Goal: Task Accomplishment & Management: Manage account settings

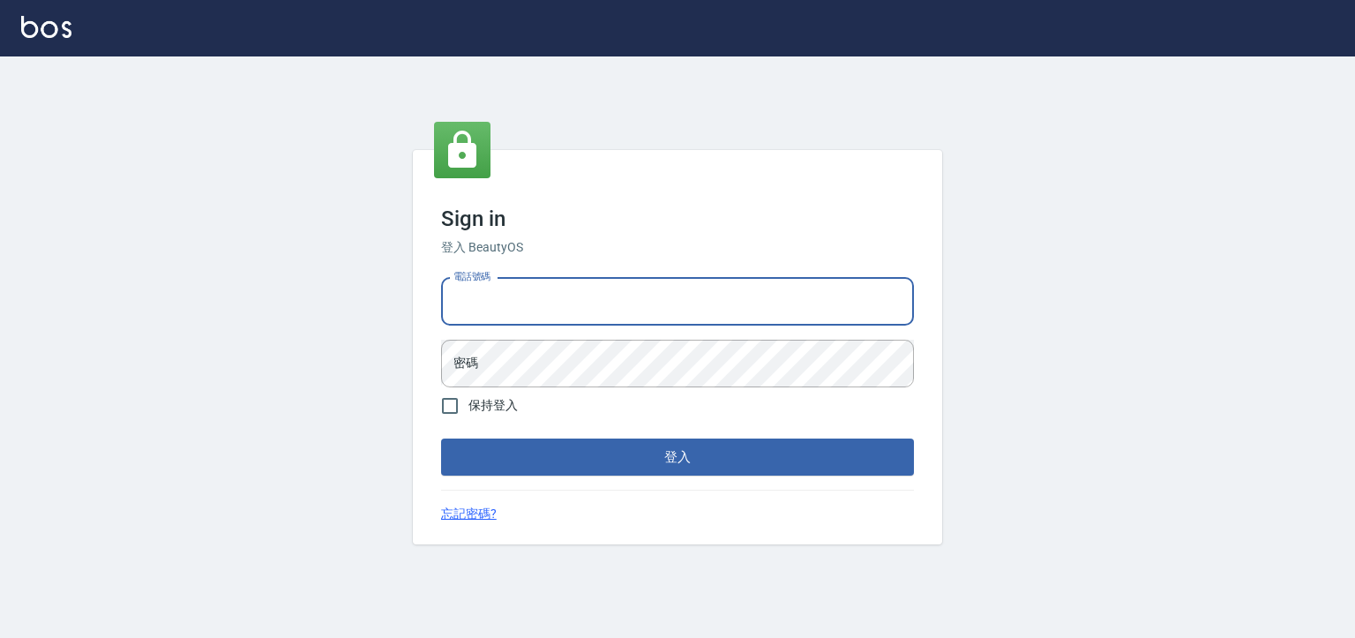
click at [600, 295] on input "電話號碼" at bounding box center [677, 302] width 473 height 48
type input "0930798111"
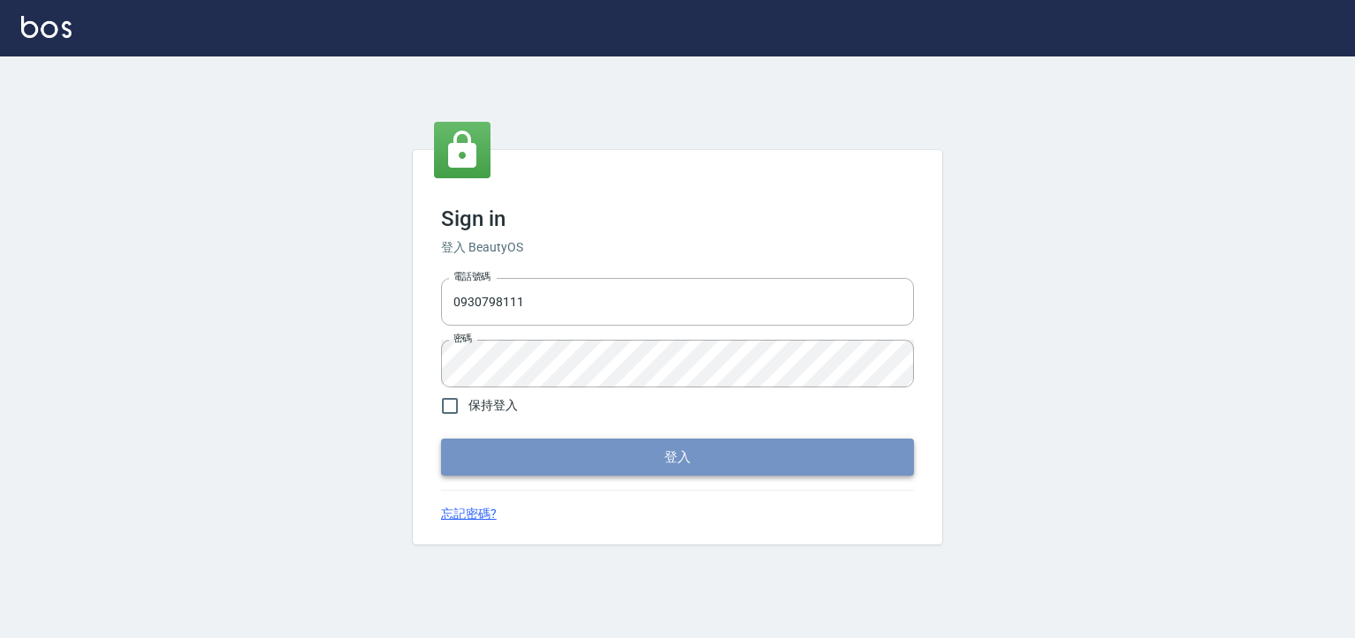
click at [565, 443] on button "登入" at bounding box center [677, 457] width 473 height 37
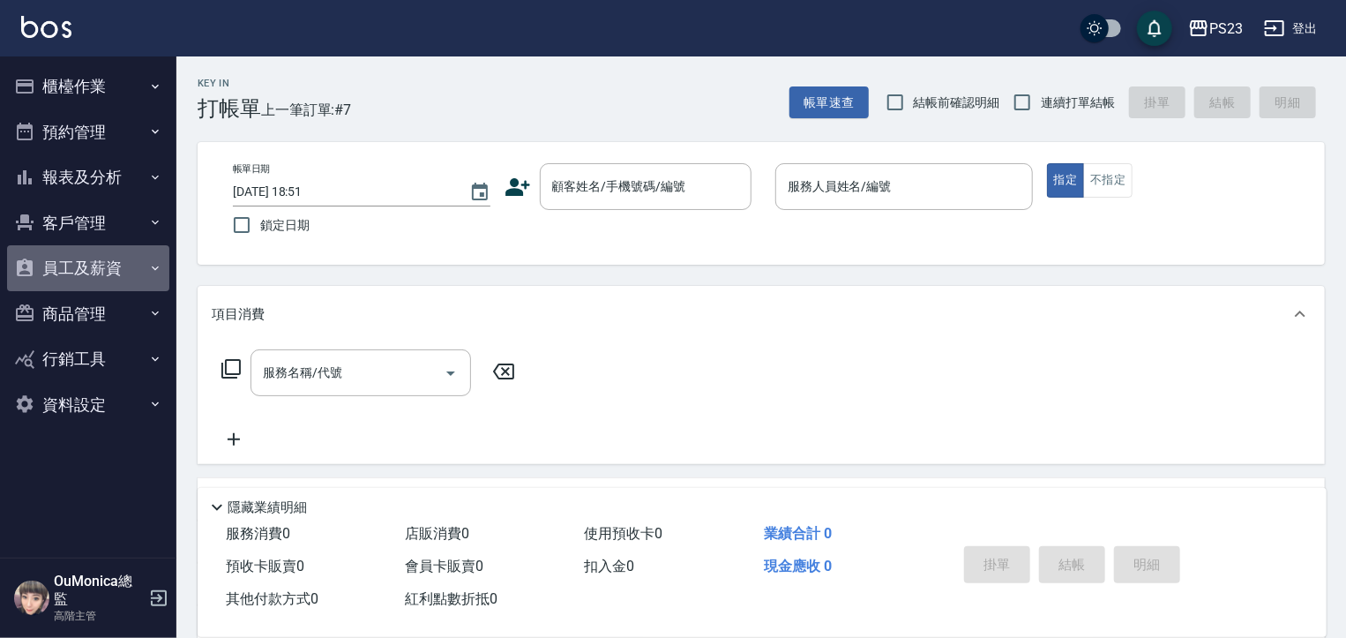
click at [109, 263] on button "員工及薪資" at bounding box center [88, 268] width 162 height 46
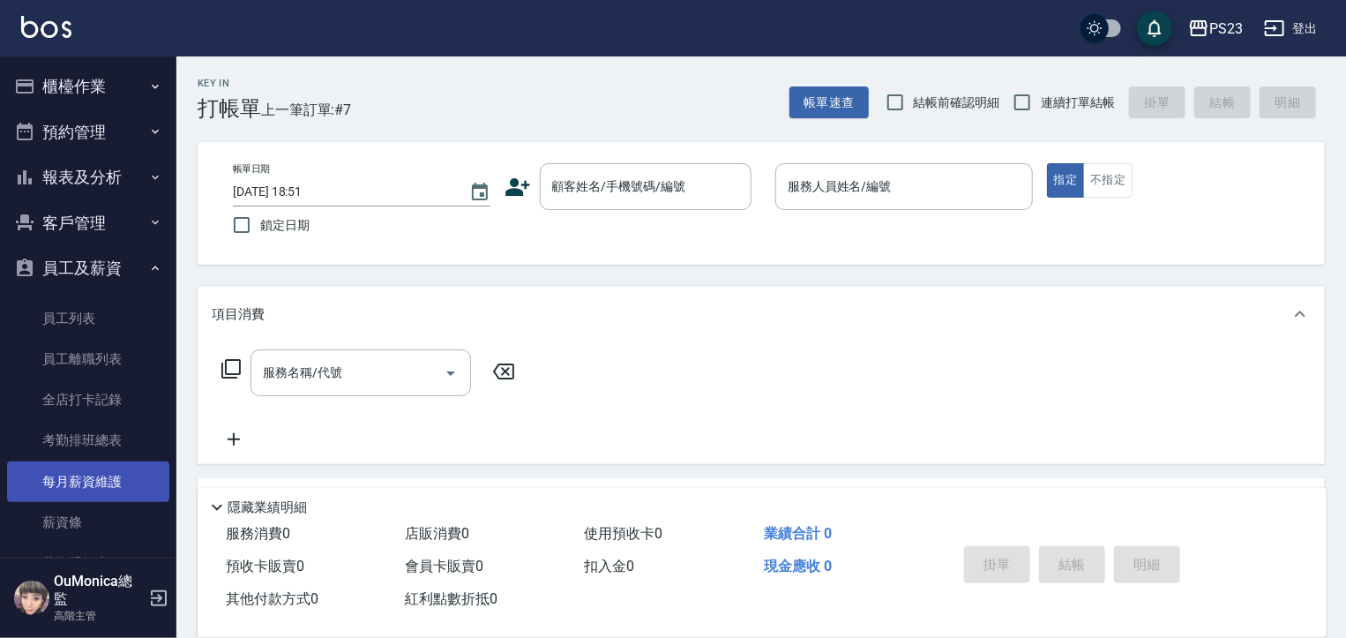
click at [113, 468] on link "每月薪資維護" at bounding box center [88, 481] width 162 height 41
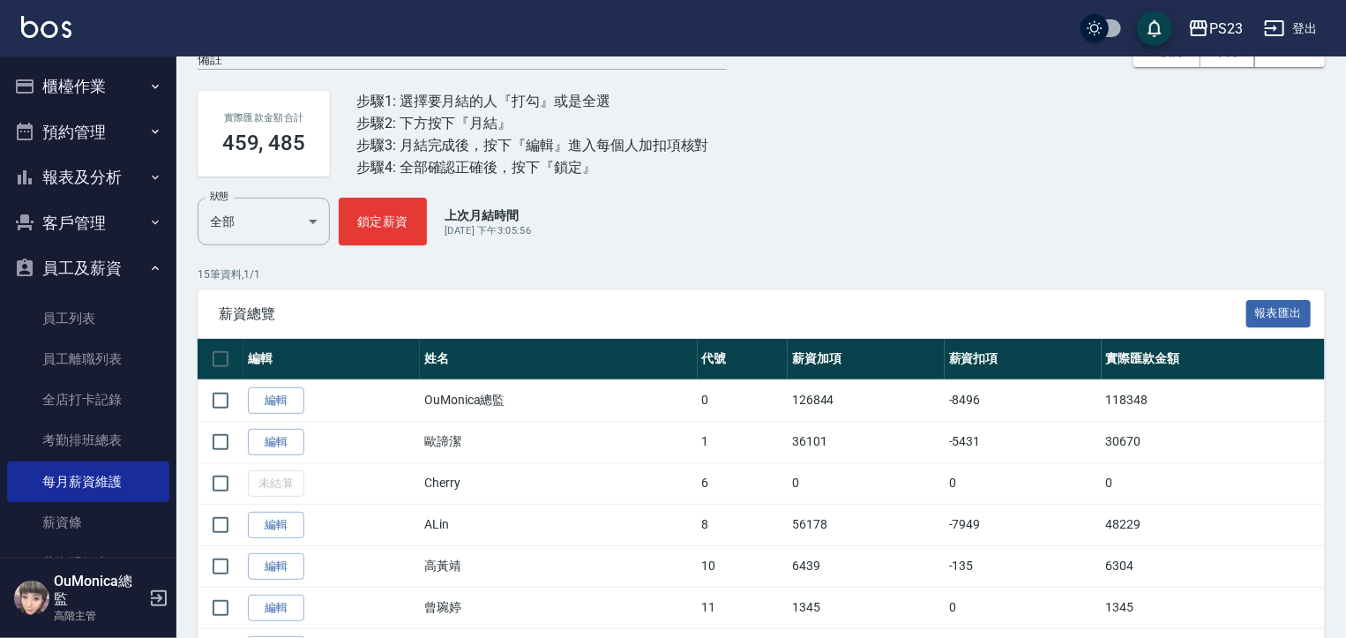
scroll to position [362, 0]
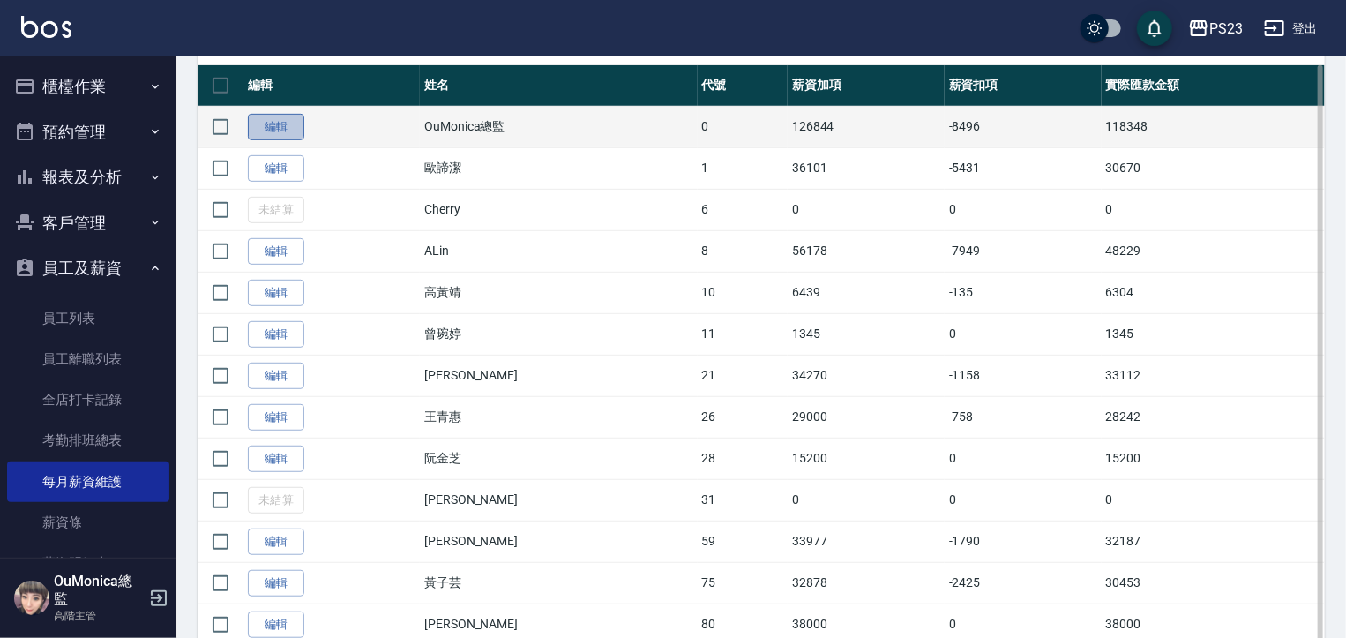
click at [288, 136] on link "編輯" at bounding box center [276, 127] width 56 height 27
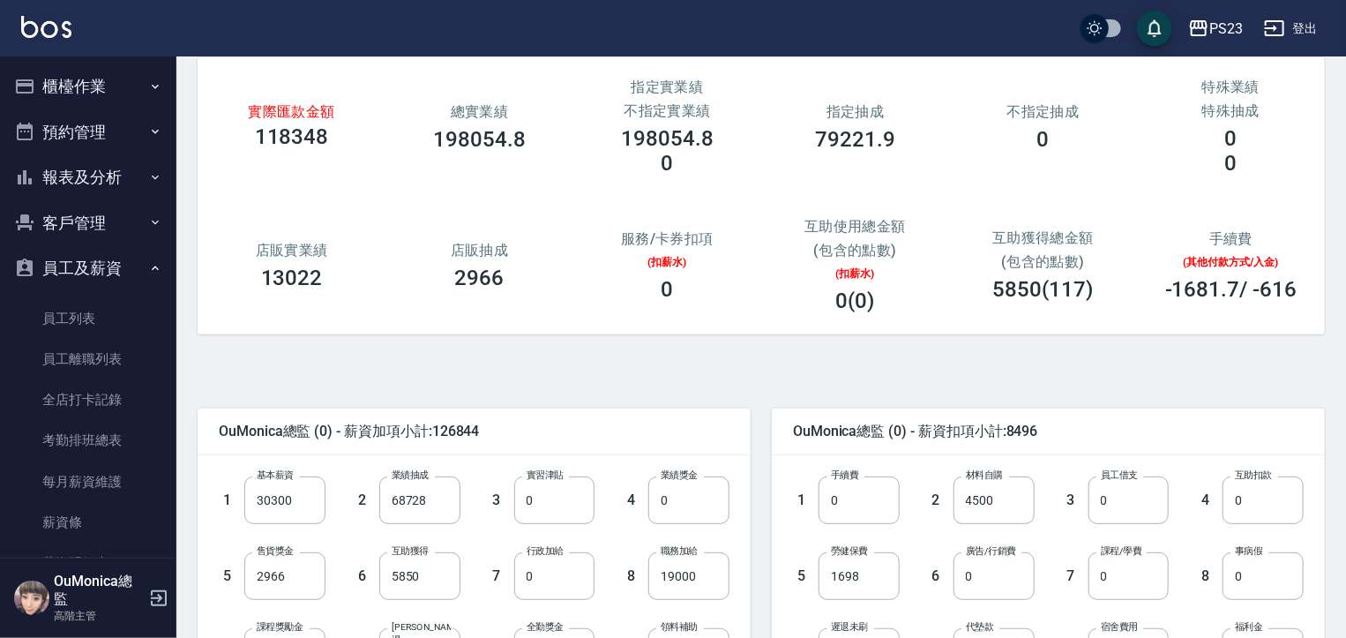
scroll to position [74, 0]
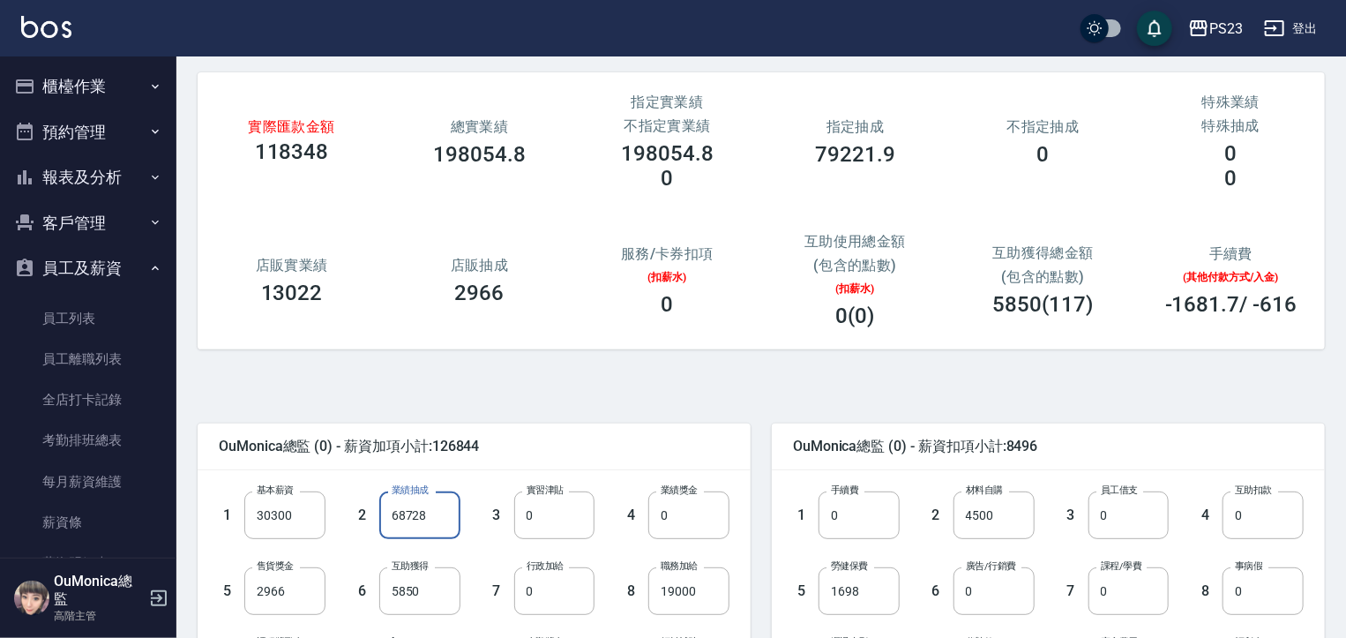
click at [390, 514] on input "68728" at bounding box center [419, 515] width 81 height 48
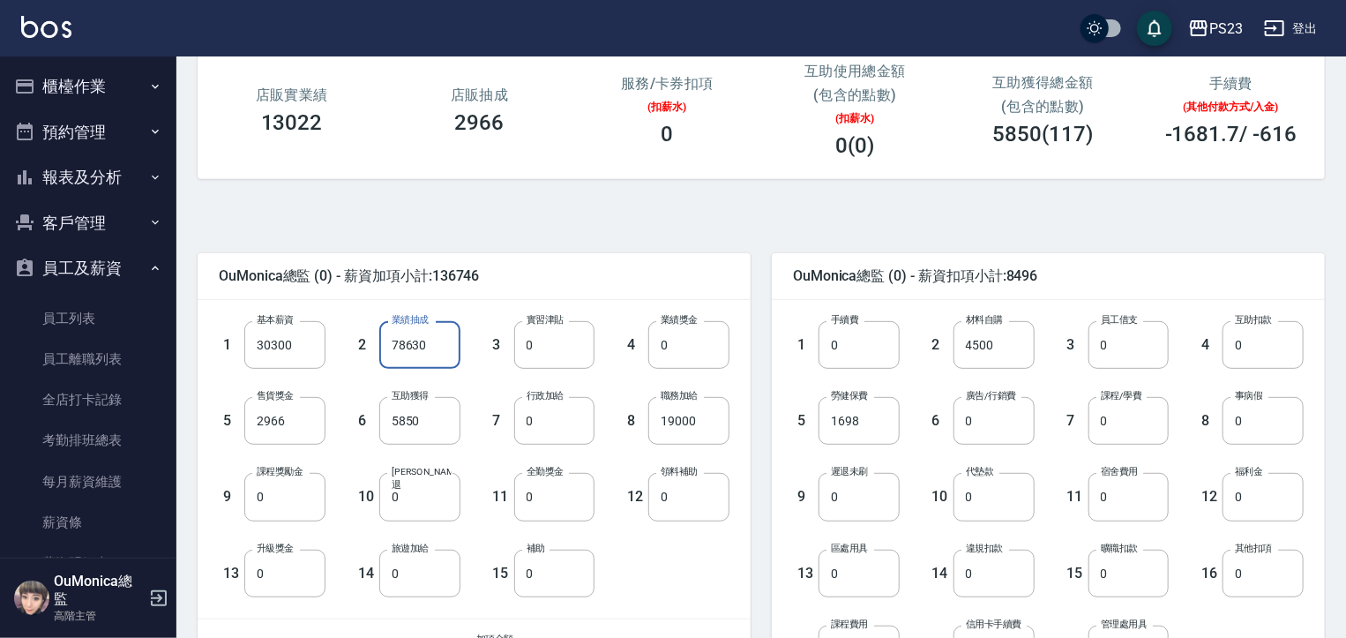
scroll to position [331, 0]
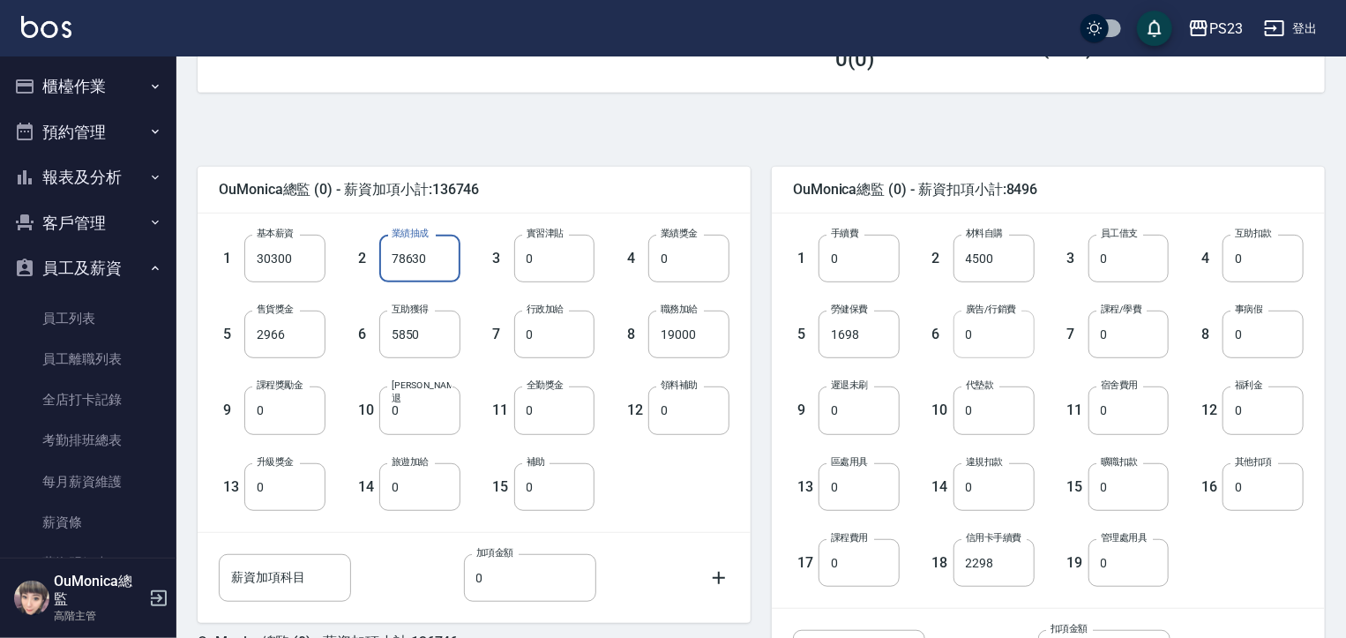
click at [1008, 348] on input "0" at bounding box center [994, 335] width 81 height 48
click at [257, 414] on input "0" at bounding box center [284, 410] width 81 height 48
click at [403, 258] on input "78630" at bounding box center [419, 259] width 81 height 48
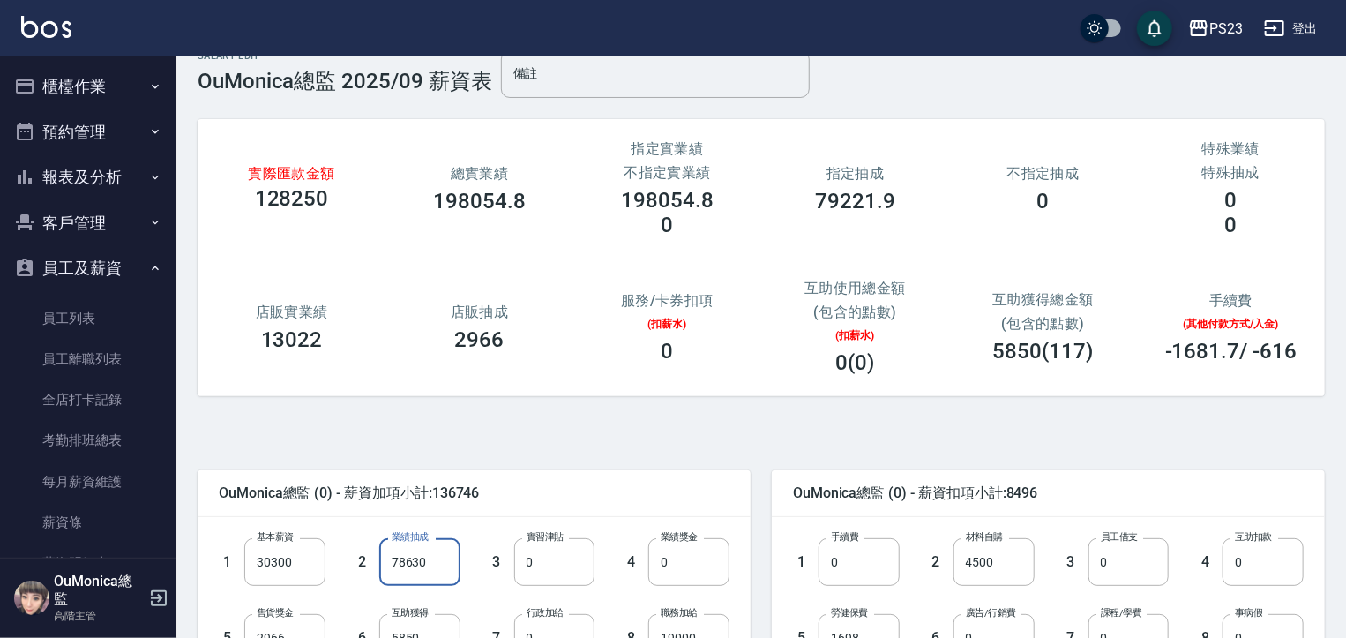
scroll to position [0, 0]
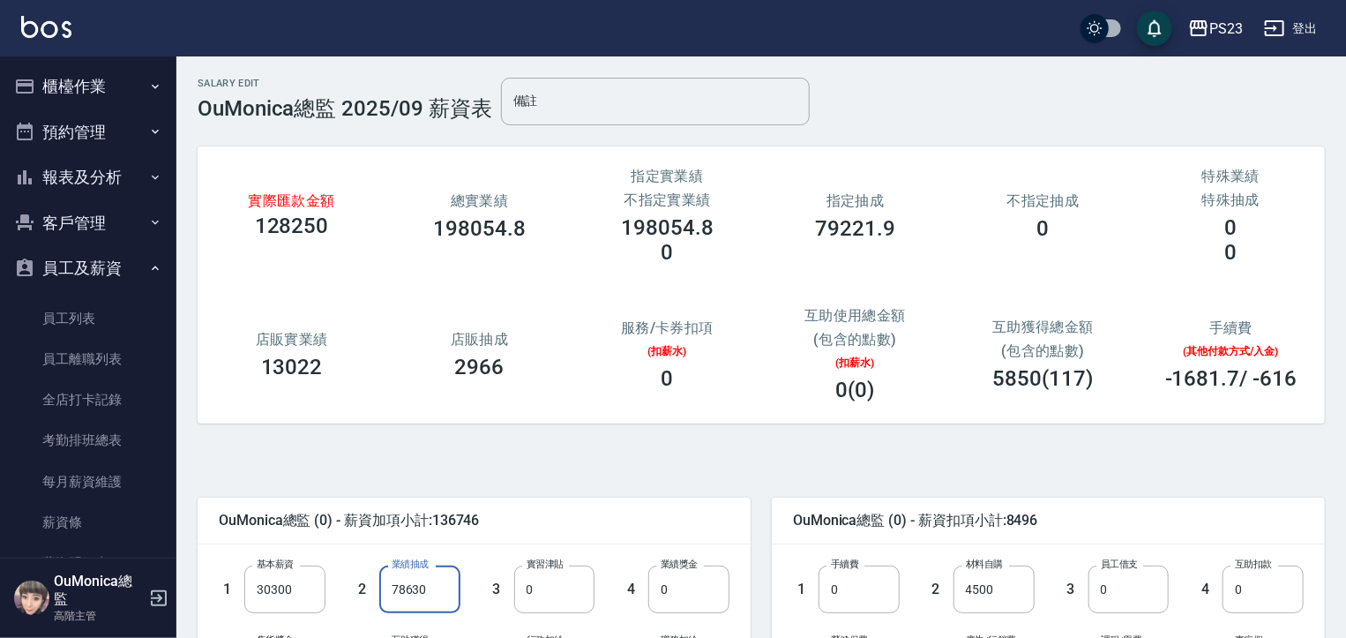
click at [403, 591] on input "78630" at bounding box center [419, 590] width 81 height 48
click at [388, 591] on input "78630" at bounding box center [419, 590] width 81 height 48
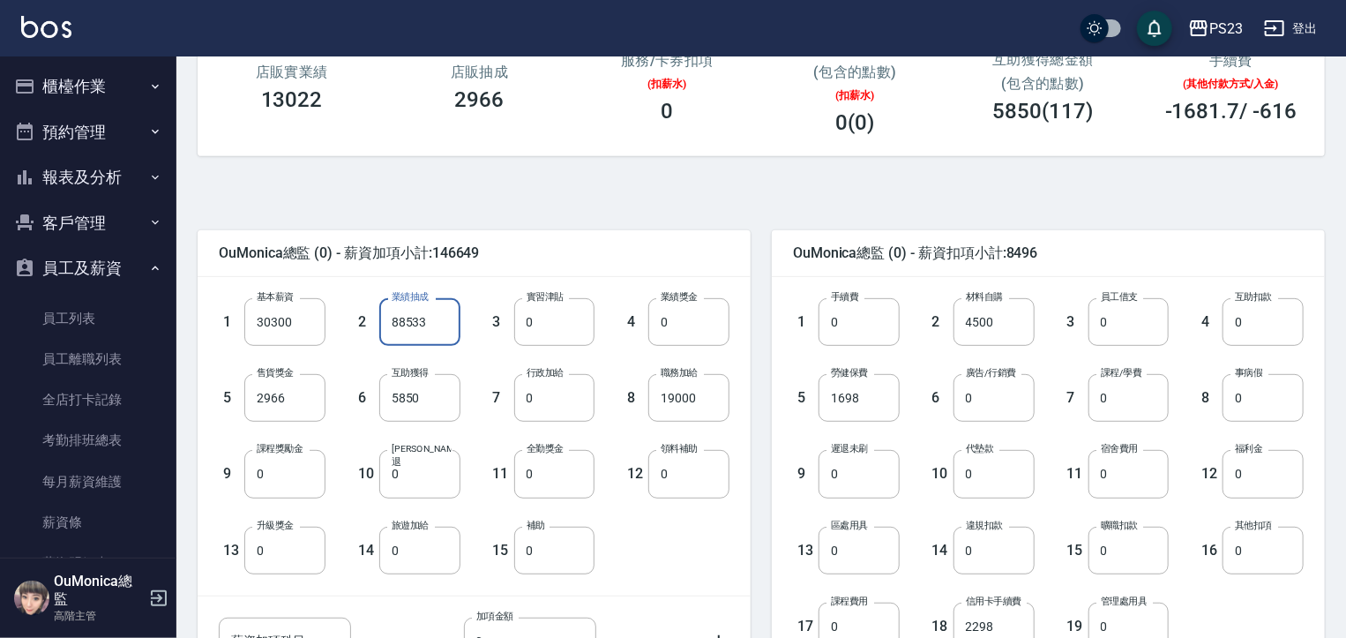
scroll to position [236, 0]
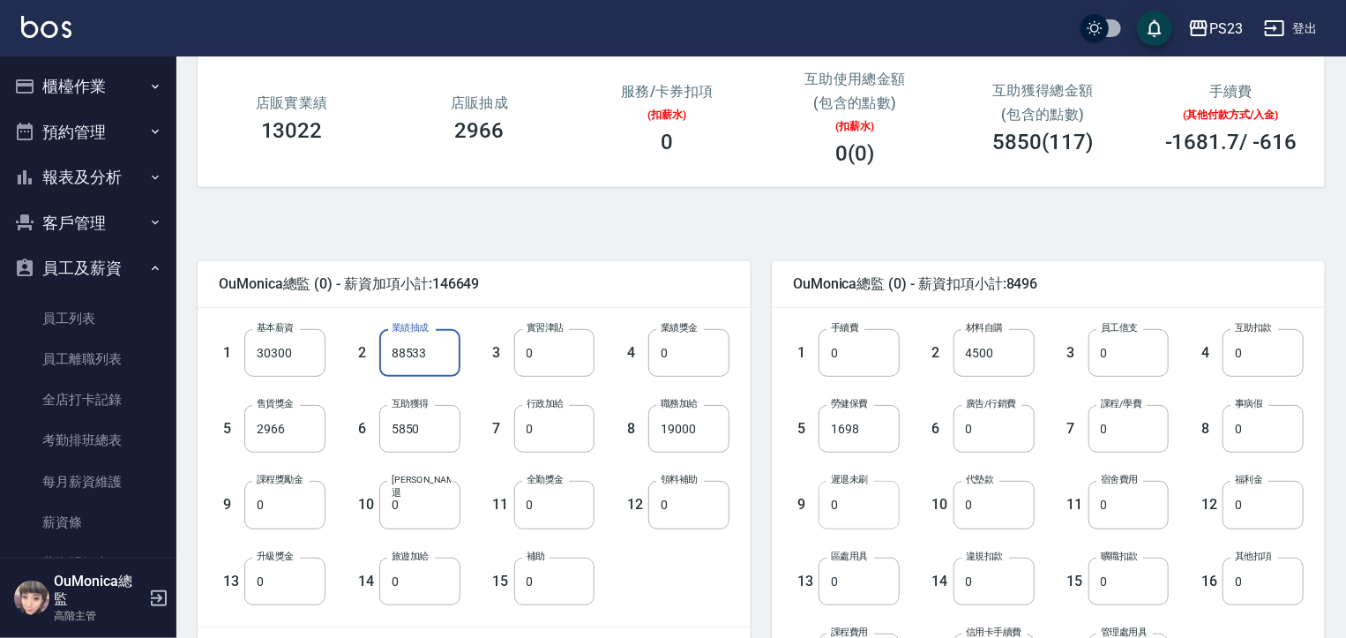
type input "88533"
click at [875, 500] on input "0" at bounding box center [859, 505] width 81 height 48
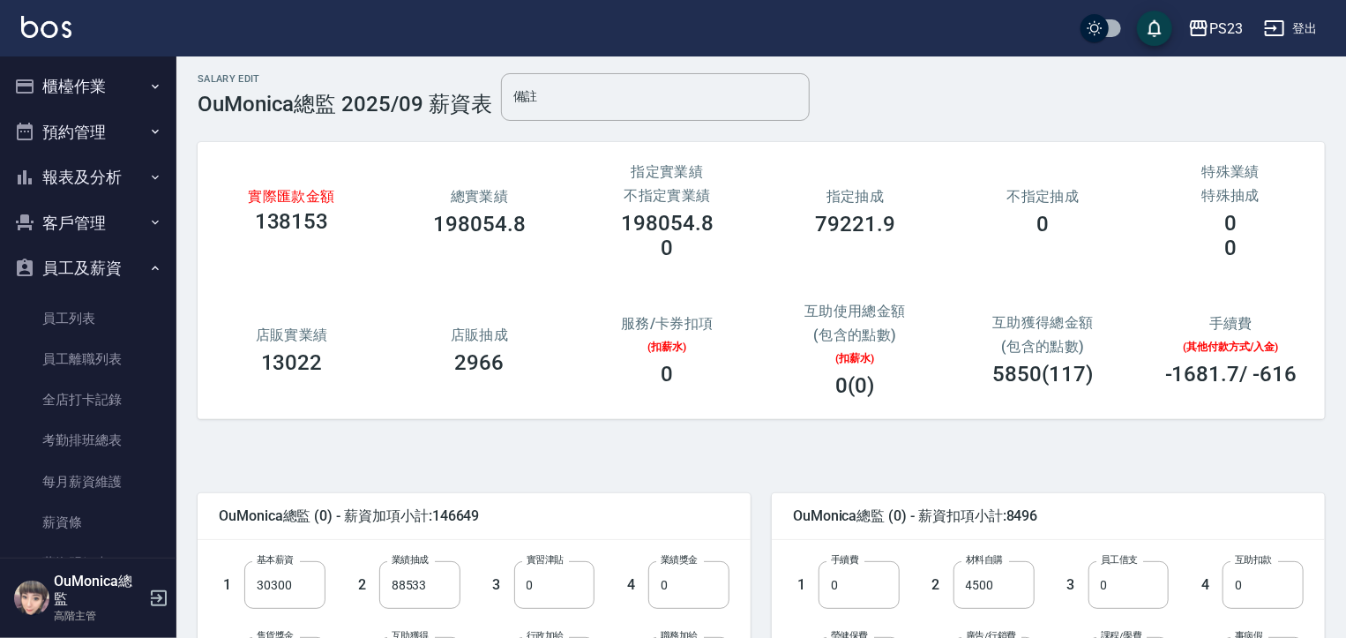
scroll to position [508, 0]
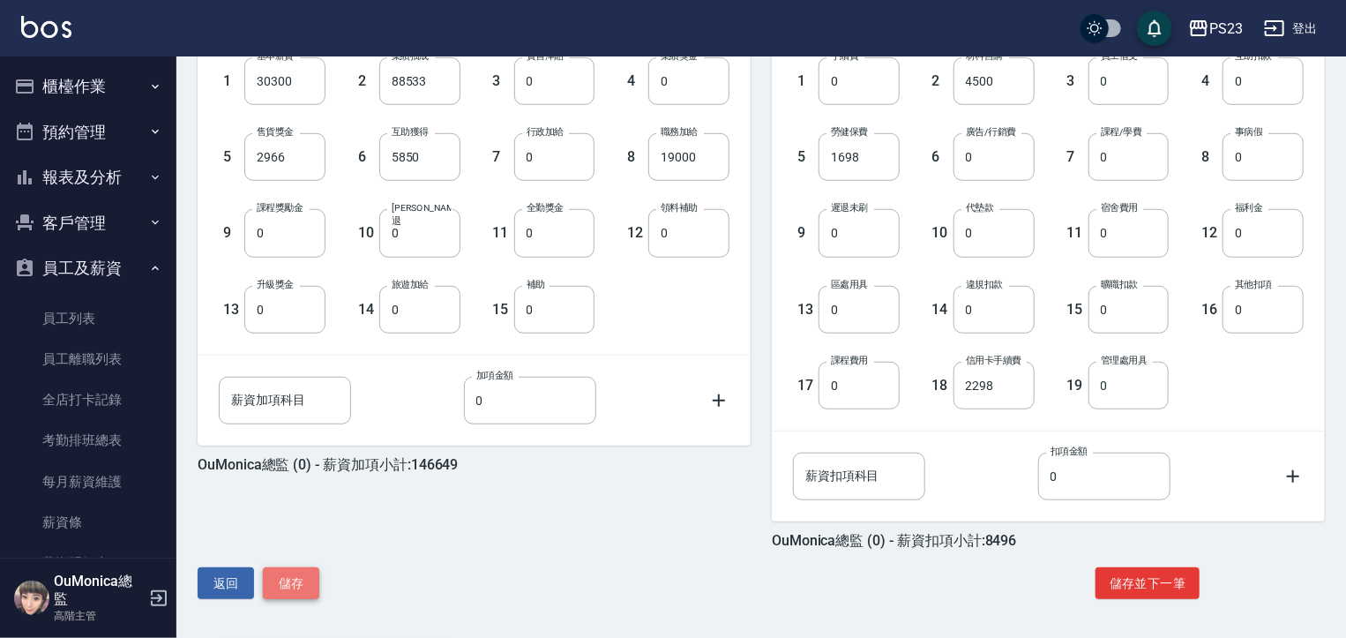
click at [319, 580] on button "儲存" at bounding box center [291, 583] width 56 height 33
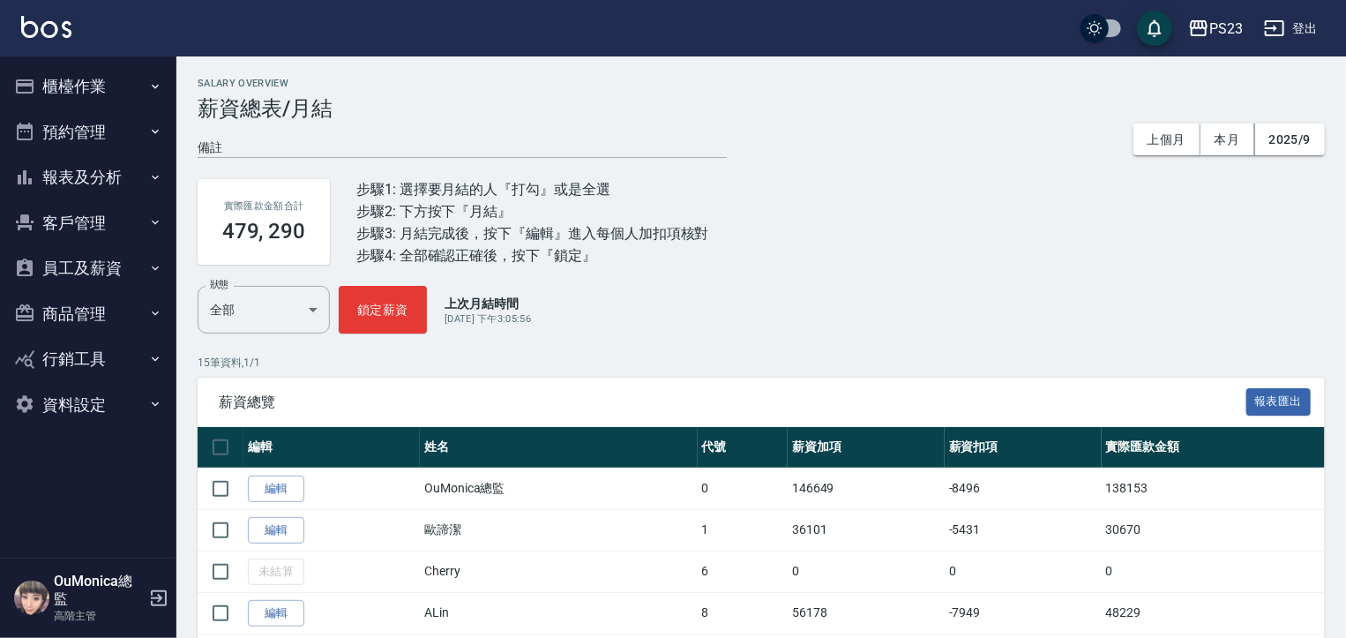
click at [66, 83] on button "櫃檯作業" at bounding box center [88, 87] width 162 height 46
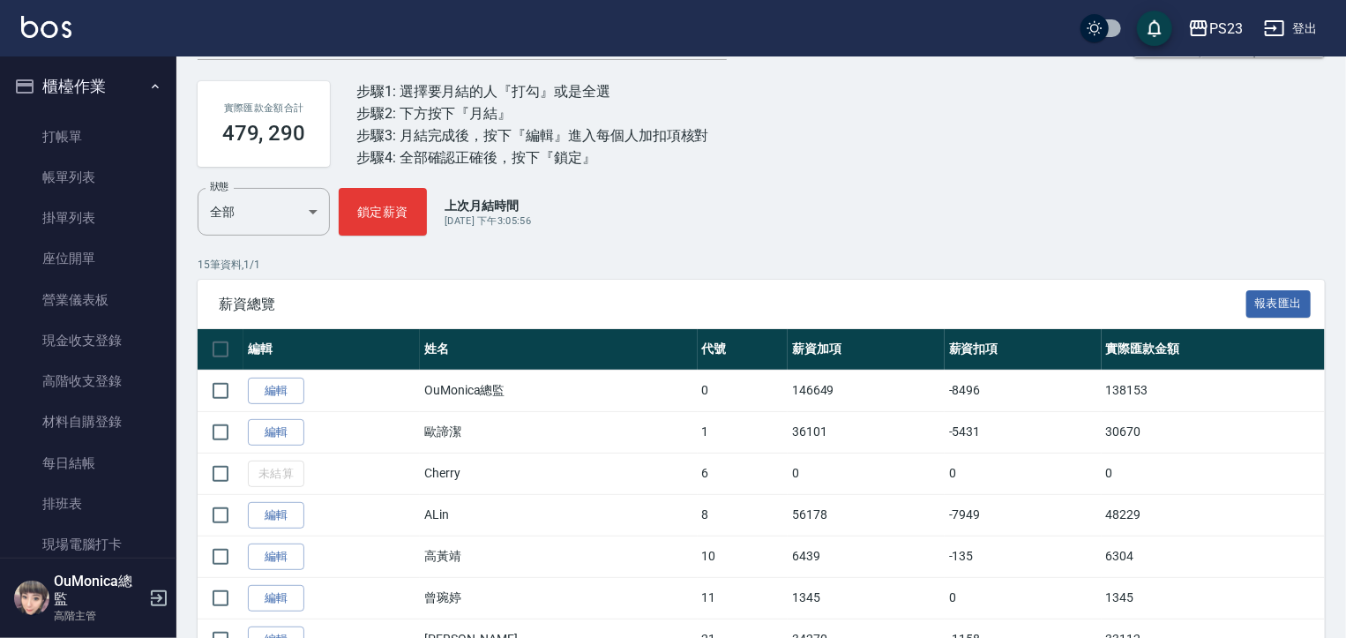
scroll to position [506, 0]
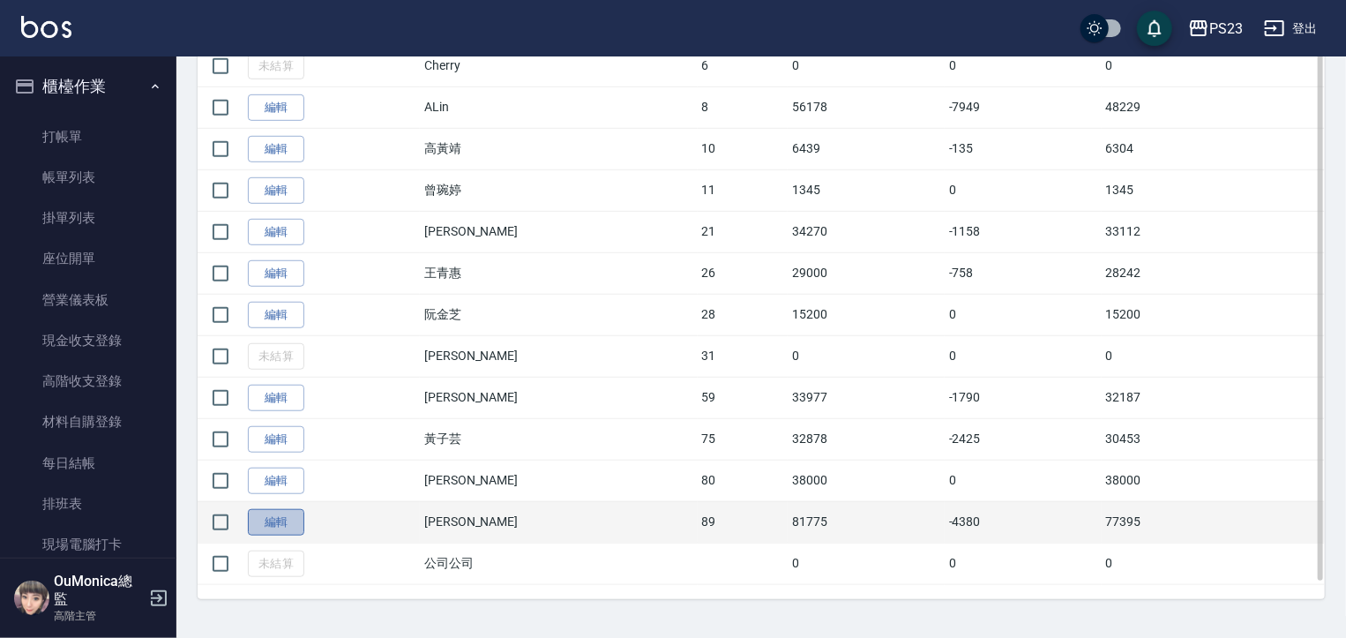
click at [280, 521] on link "編輯" at bounding box center [276, 522] width 56 height 27
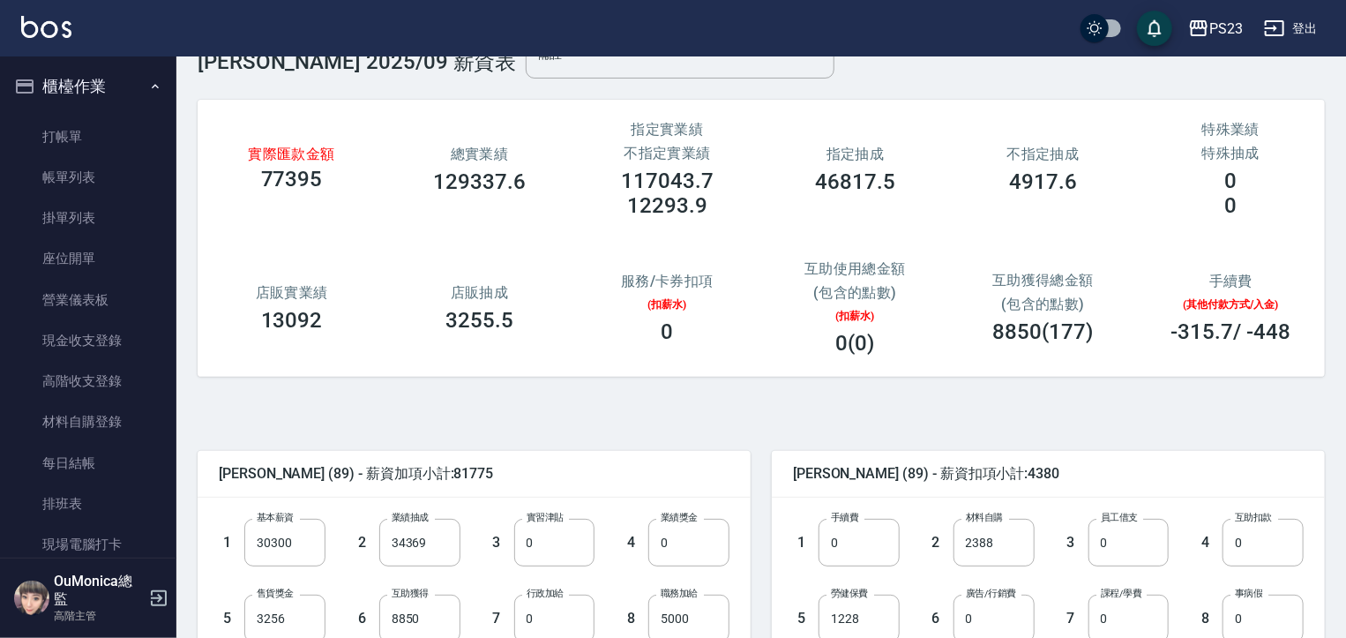
scroll to position [52, 0]
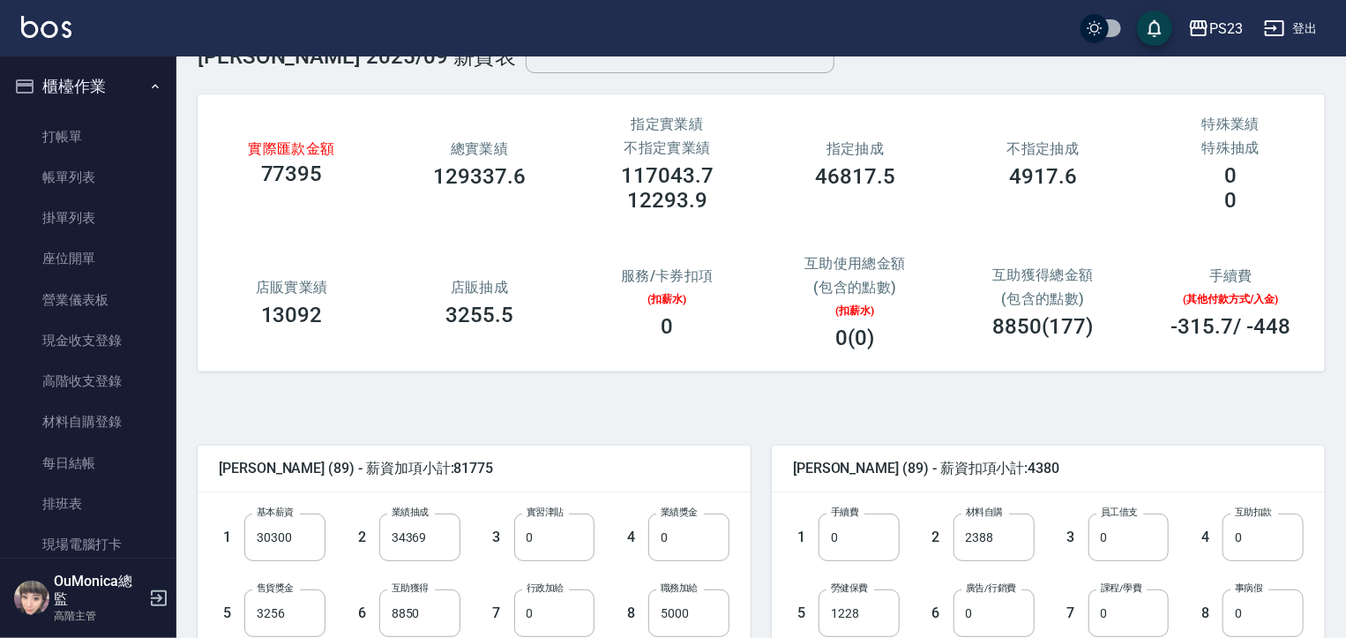
click at [1339, 341] on div "Salary Edit Joe 2025/09 薪資表 備註 備註 實際匯款金額 77395 總實業績 129337.6 指定實業績 不指定實業績 11704…" at bounding box center [761, 549] width 1170 height 1090
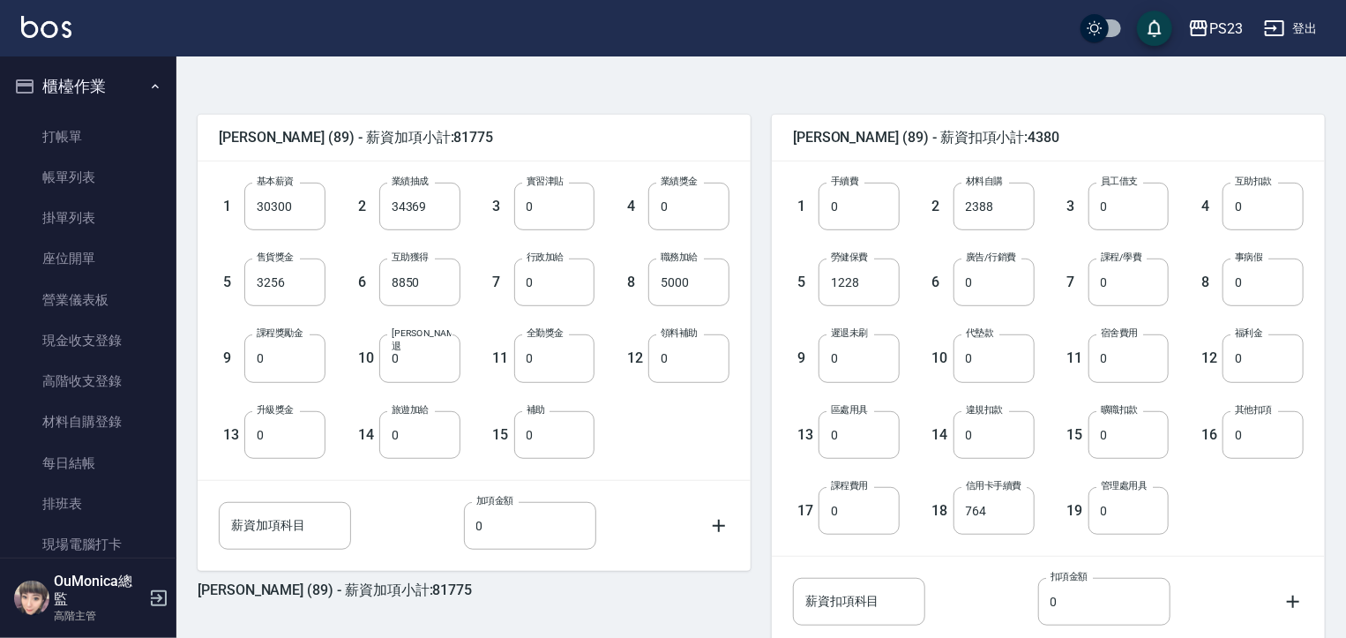
scroll to position [508, 0]
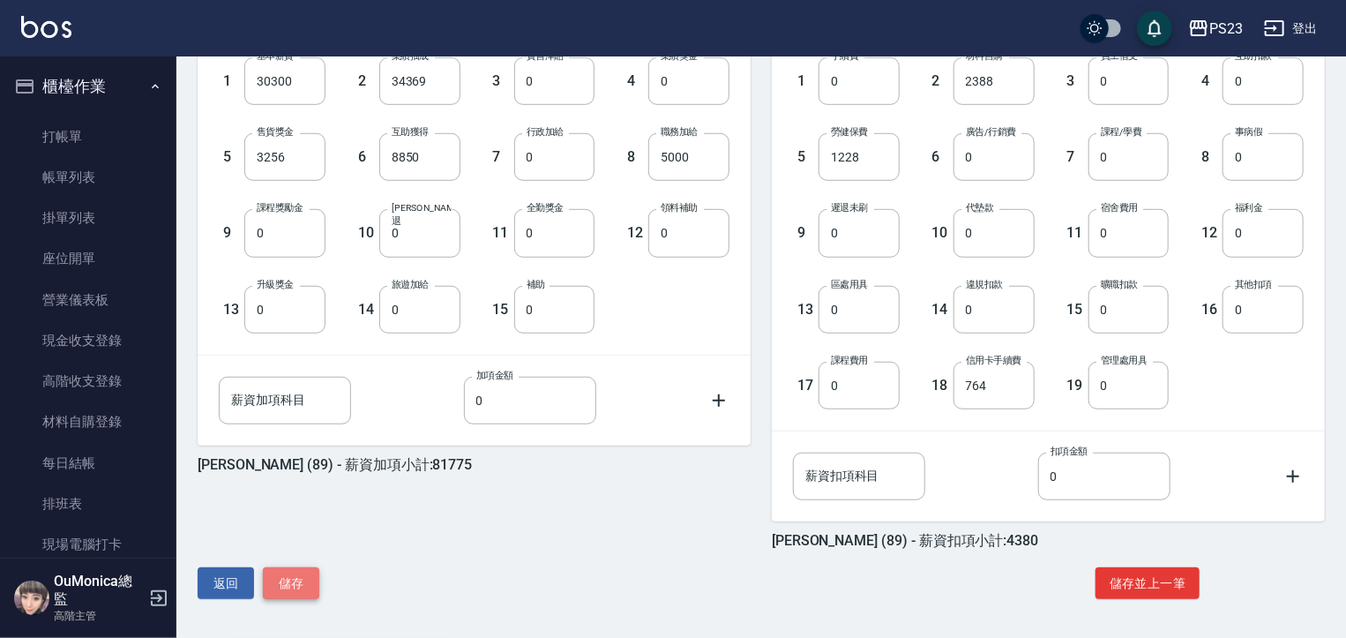
click at [296, 574] on button "儲存" at bounding box center [291, 583] width 56 height 33
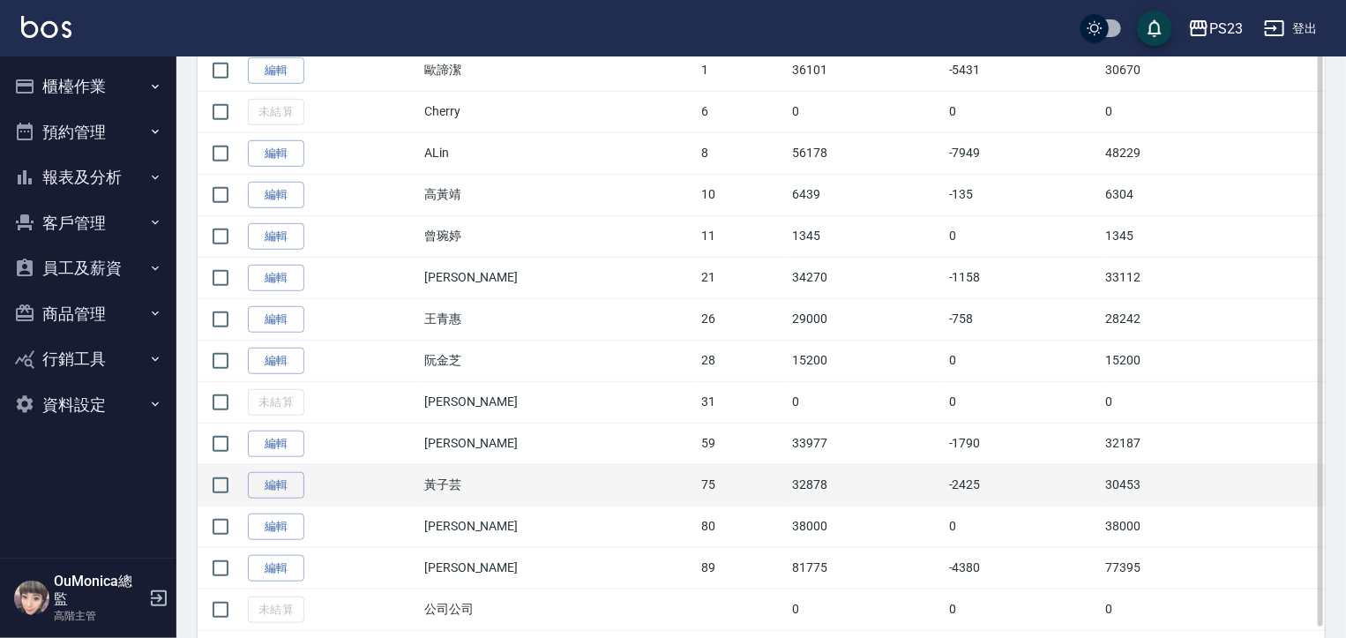
scroll to position [452, 0]
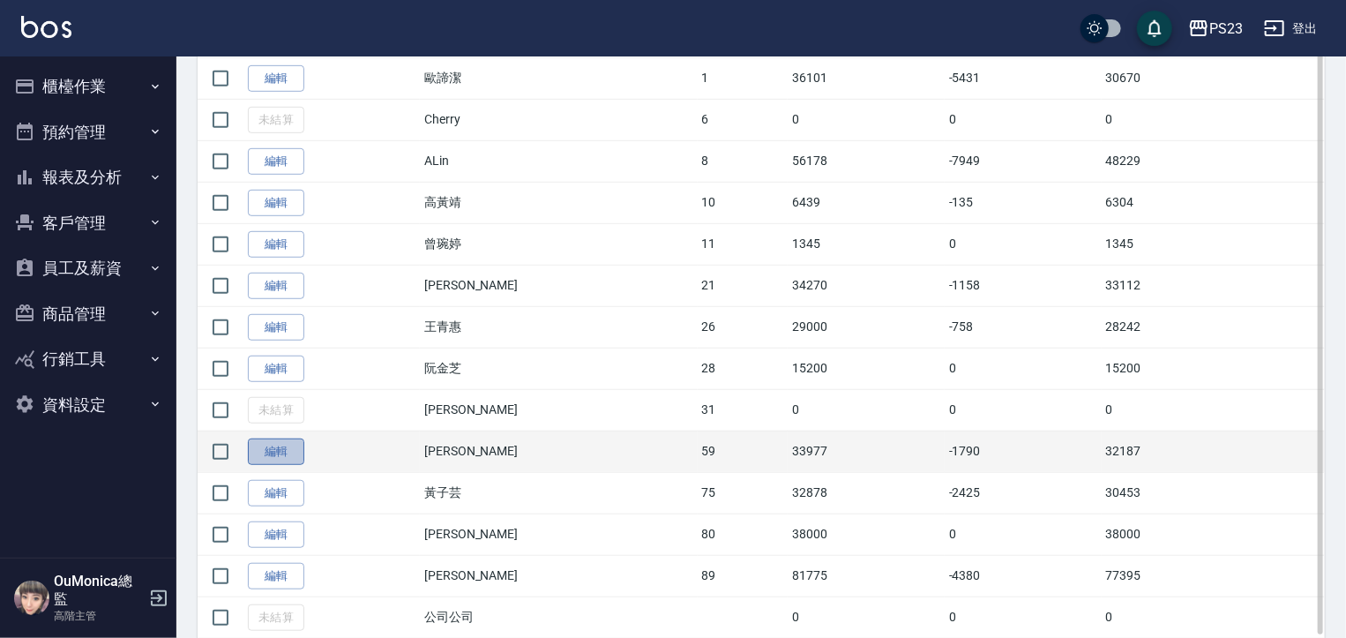
click at [288, 454] on link "編輯" at bounding box center [276, 452] width 56 height 27
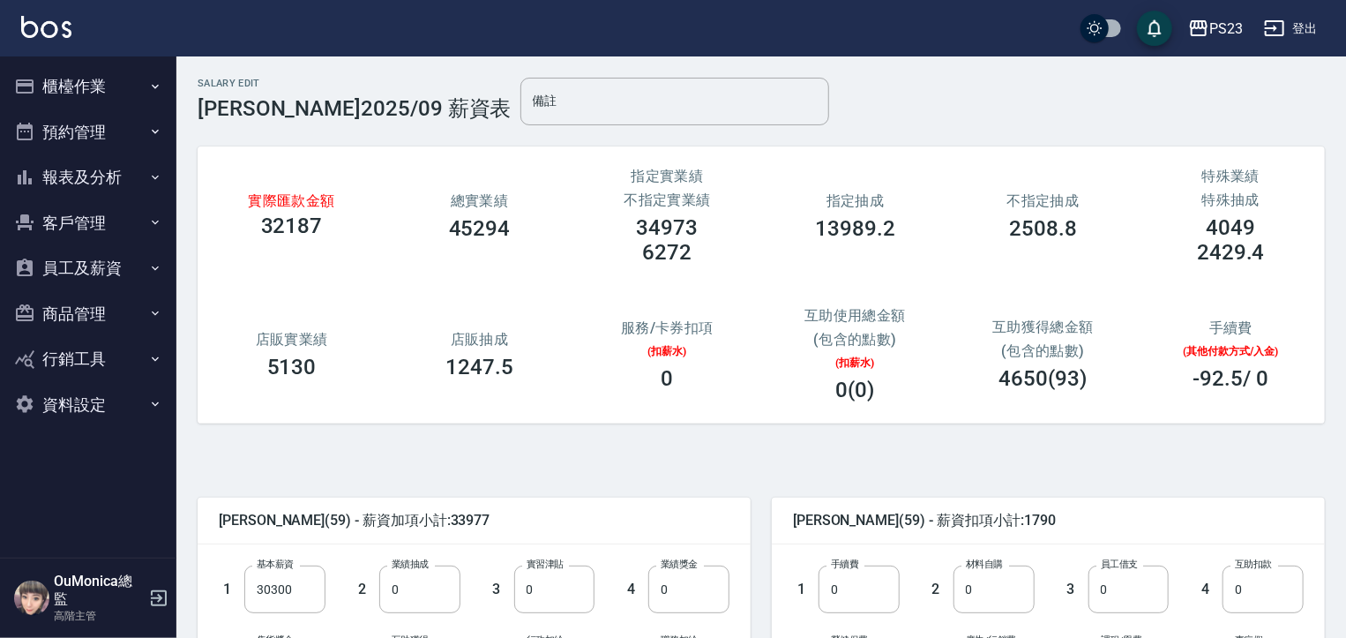
scroll to position [46, 0]
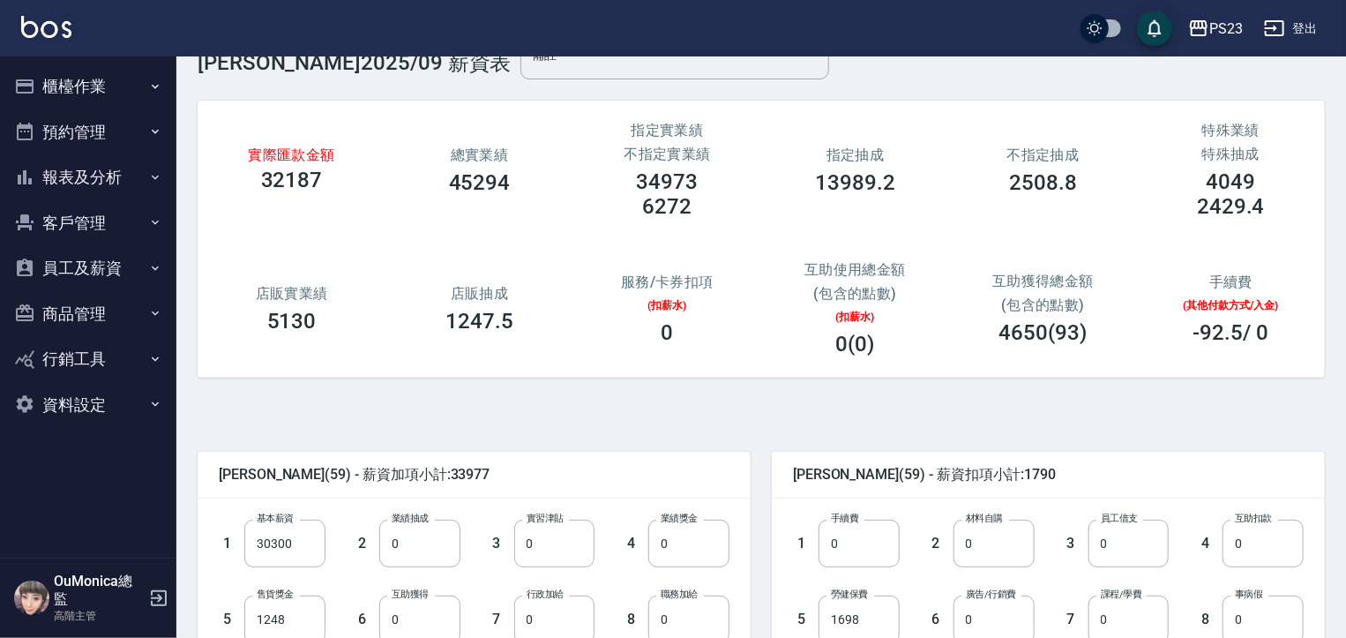
click at [1345, 204] on div "Salary Edit 李思蓓 2025/09 薪資表 備註 備註 實際匯款金額 32187 總實業績 45294 指定實業績 不指定實業績 34973 62…" at bounding box center [761, 556] width 1170 height 1090
click at [1308, 338] on div "手續費 (其他付款方式/入金) -92.5 / 0" at bounding box center [1231, 309] width 188 height 114
click at [1323, 367] on div "Salary Edit 李思蓓 2025/09 薪資表 備註 備註 實際匯款金額 32187 總實業績 45294 指定實業績 不指定實業績 34973 62…" at bounding box center [761, 556] width 1170 height 1090
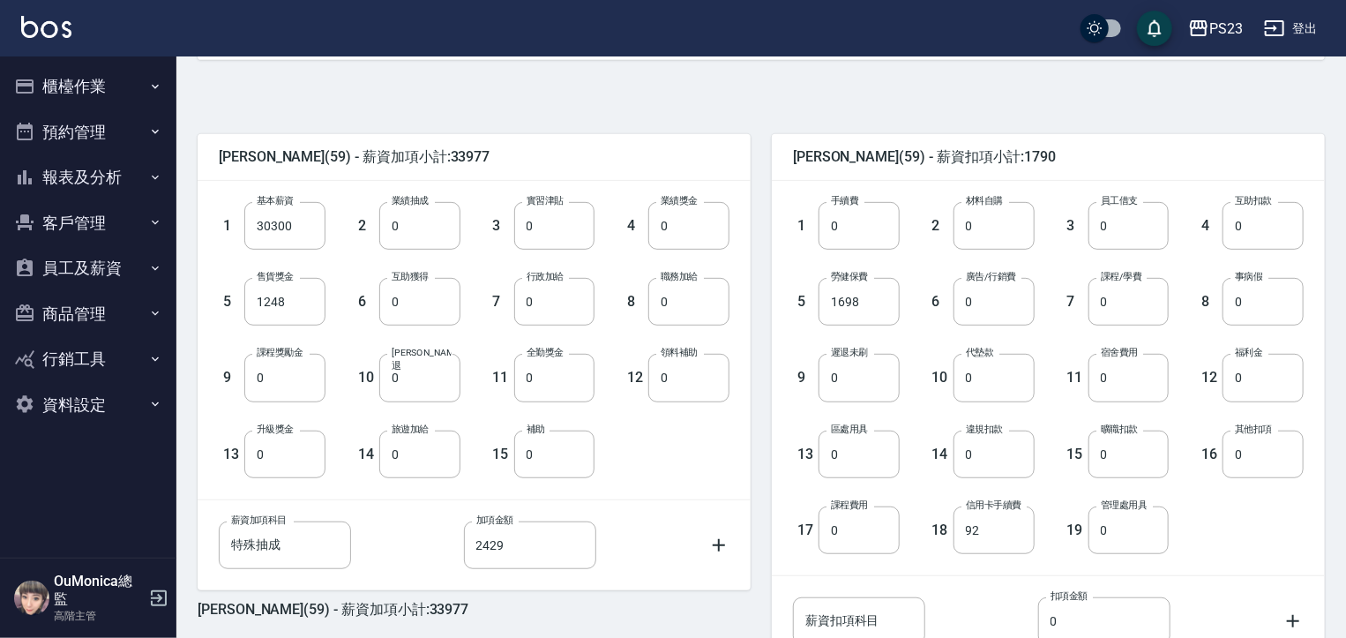
scroll to position [431, 0]
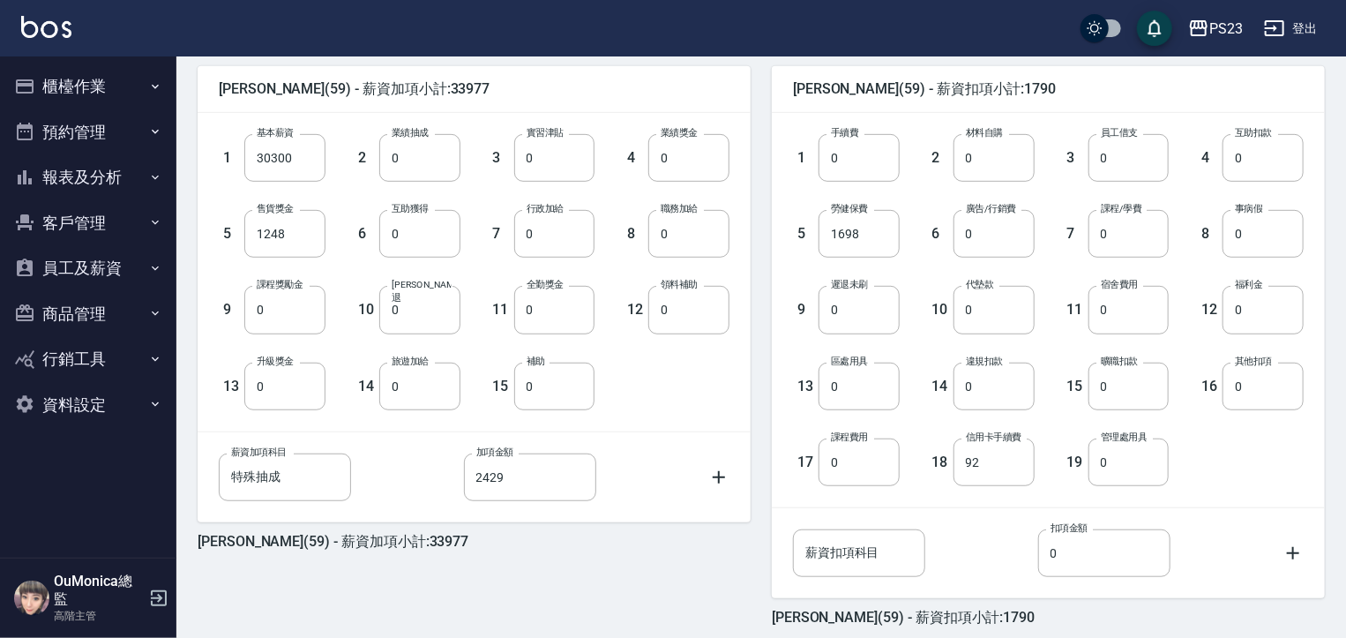
drag, startPoint x: 1310, startPoint y: 521, endPoint x: 1334, endPoint y: 524, distance: 24.1
click at [1323, 563] on div "薪資扣項科目 薪資扣項科目 扣項金額 0 扣項金額" at bounding box center [1048, 553] width 553 height 90
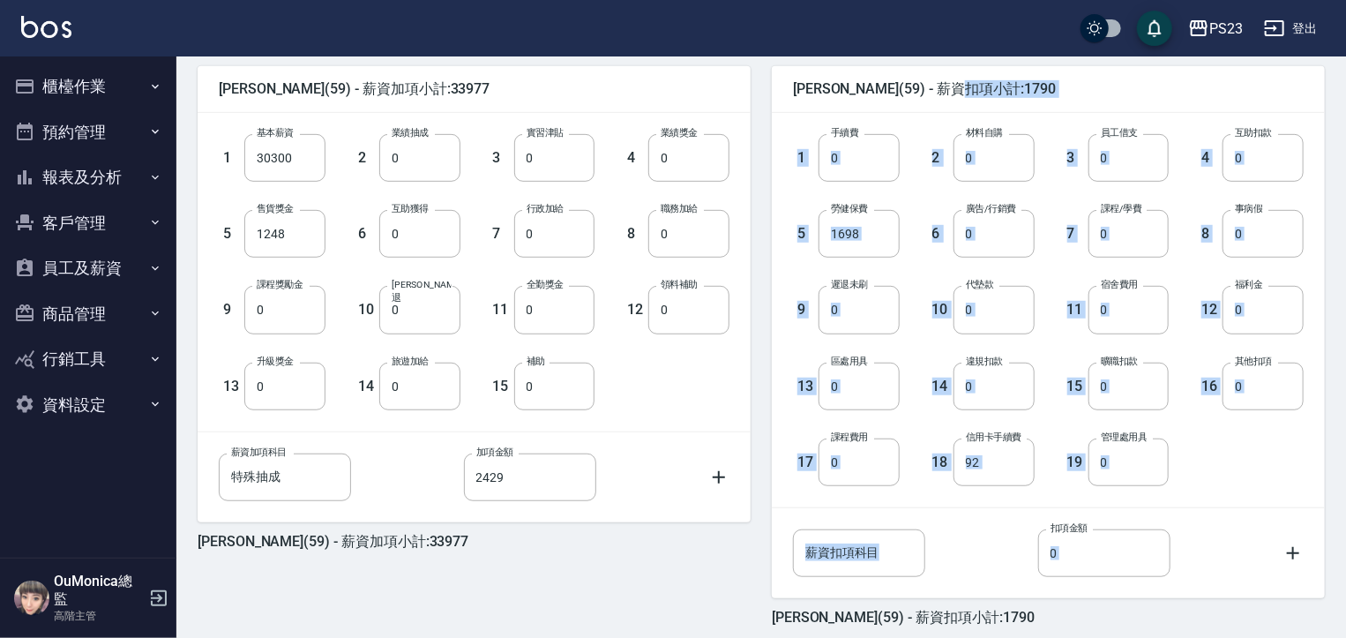
drag, startPoint x: 1334, startPoint y: 524, endPoint x: 1354, endPoint y: 56, distance: 468.9
click at [1346, 56] on html "PS23 登出 櫃檯作業 打帳單 帳單列表 掛單列表 座位開單 營業儀表板 現金收支登錄 高階收支登錄 材料自購登錄 每日結帳 排班表 現場電腦打卡 掃碼打卡…" at bounding box center [673, 142] width 1346 height 1146
click at [1317, 227] on div "1 手續費 0 手續費 2 材料自購 0 材料自購 3 員工借支 0 員工借支 4 互助扣款 0 互助扣款 5 勞健保費 1698 勞健保費 6 廣告/行銷費…" at bounding box center [1048, 310] width 553 height 394
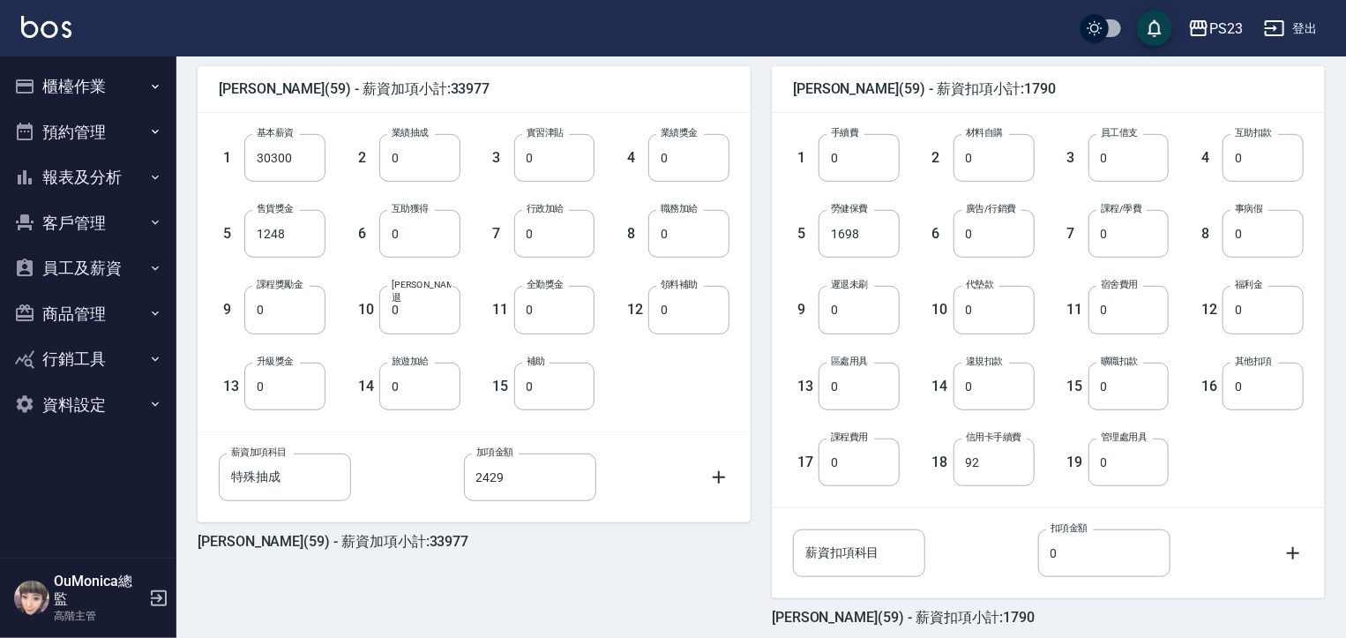
scroll to position [508, 0]
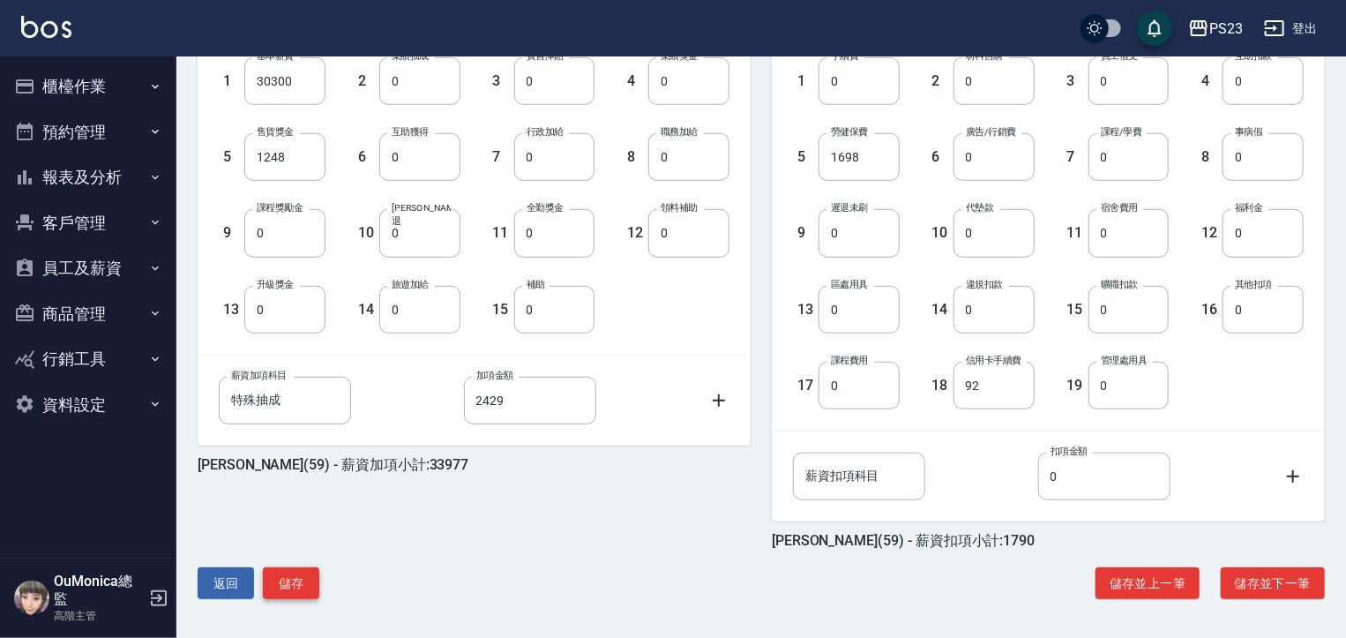
click at [308, 585] on button "儲存" at bounding box center [291, 583] width 56 height 33
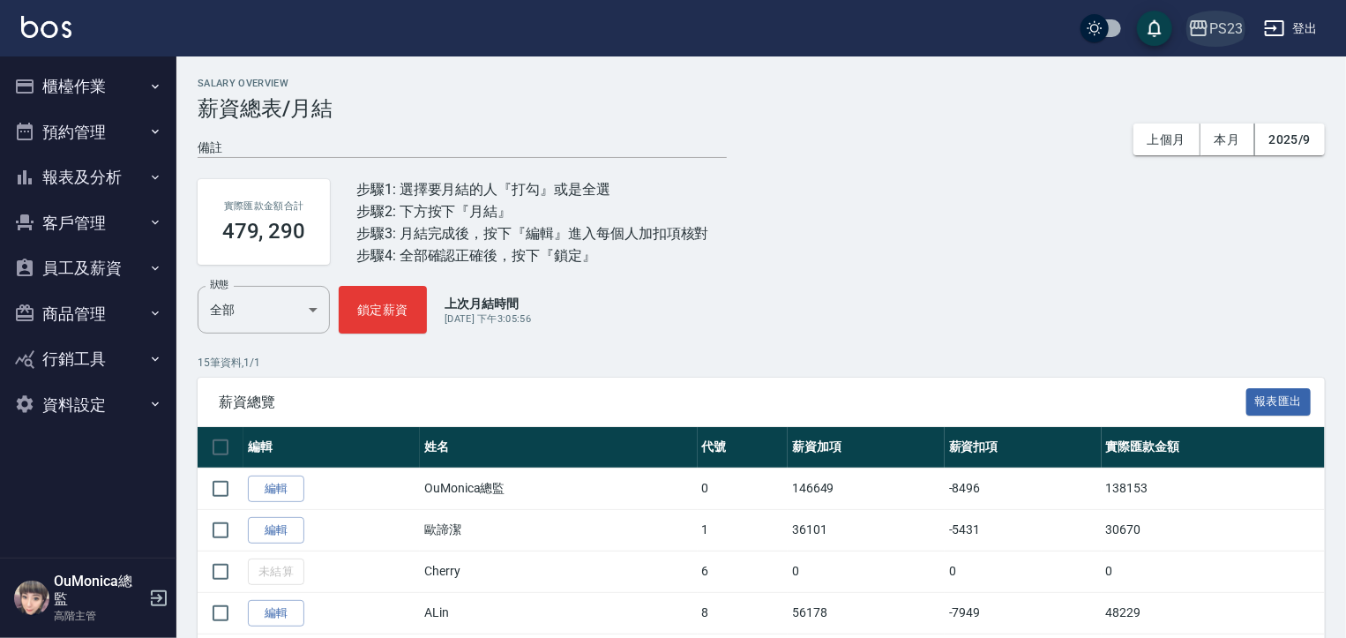
click at [1225, 41] on button "PS23" at bounding box center [1215, 29] width 69 height 36
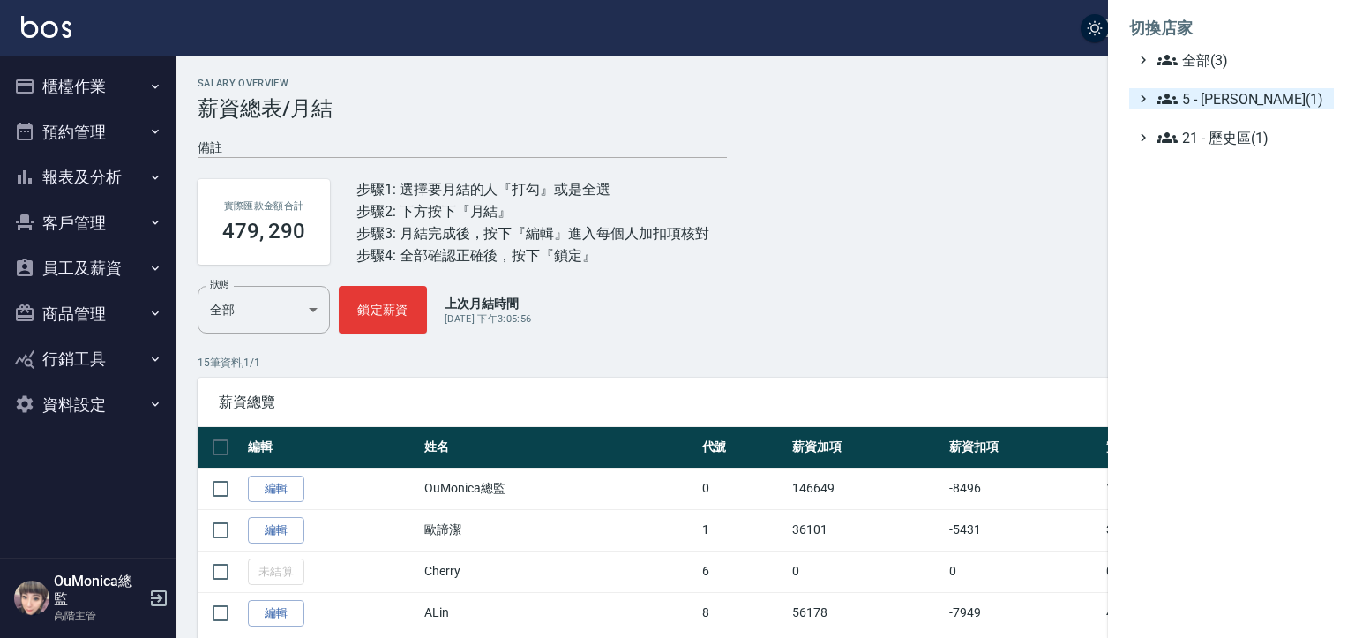
click at [1235, 101] on span "5 - 陳嘉宏(1)" at bounding box center [1242, 98] width 170 height 21
click at [1232, 120] on span "5.02 - 歐芷辰(2)" at bounding box center [1250, 119] width 153 height 21
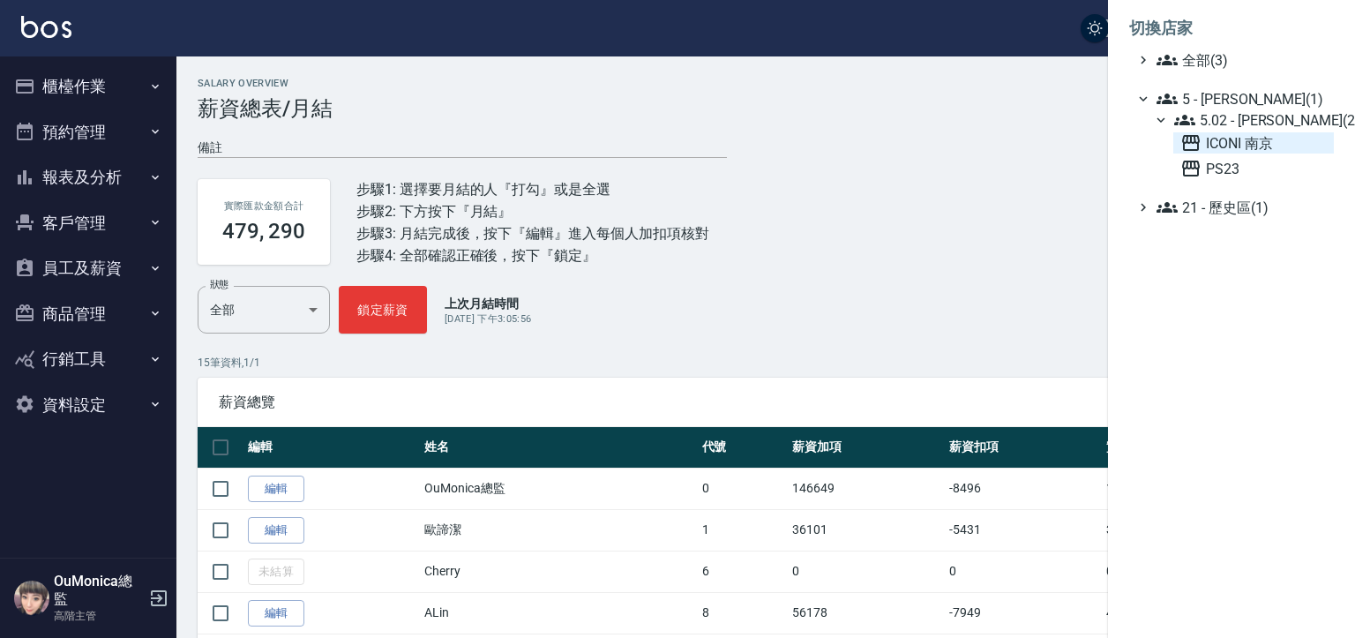
click at [1233, 139] on span "ICONI 南京" at bounding box center [1254, 142] width 146 height 21
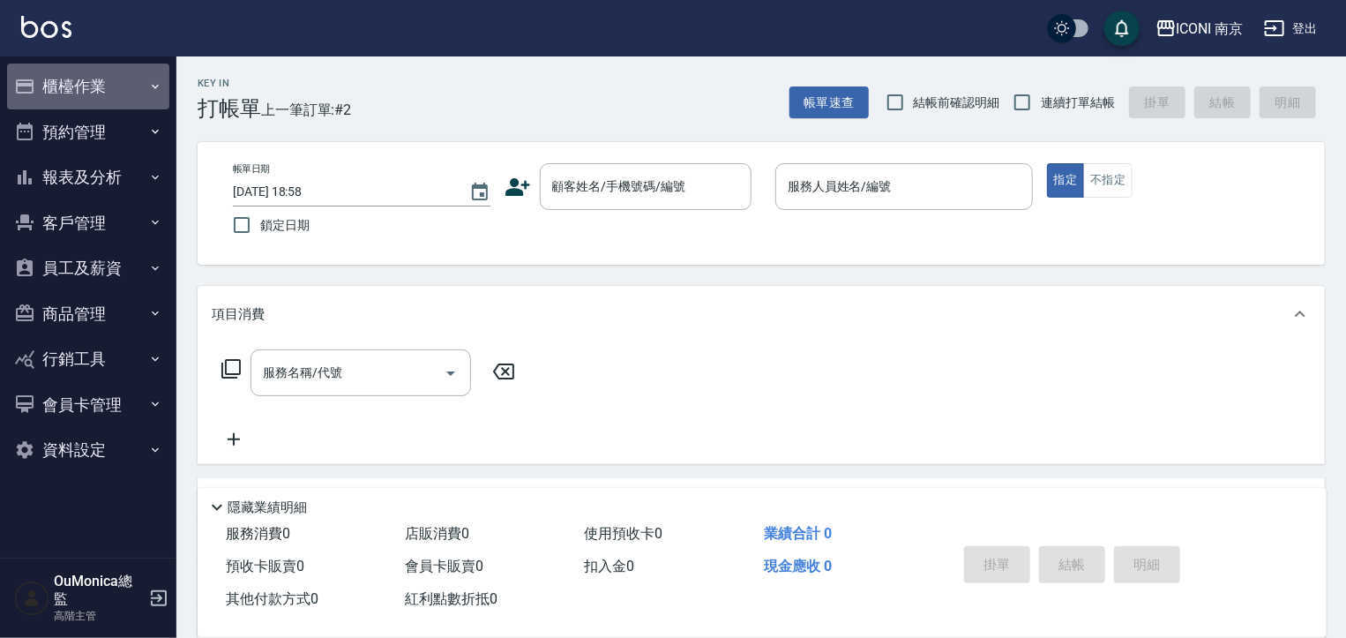
click at [127, 72] on button "櫃檯作業" at bounding box center [88, 87] width 162 height 46
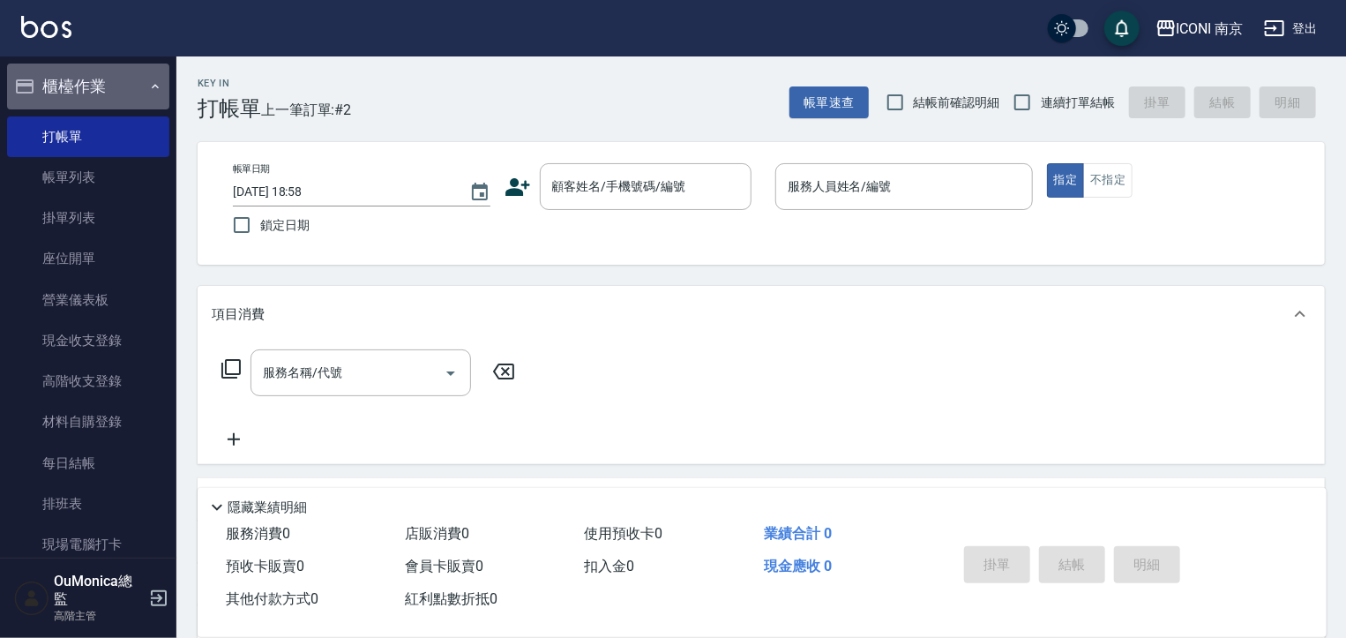
click at [126, 77] on button "櫃檯作業" at bounding box center [88, 87] width 162 height 46
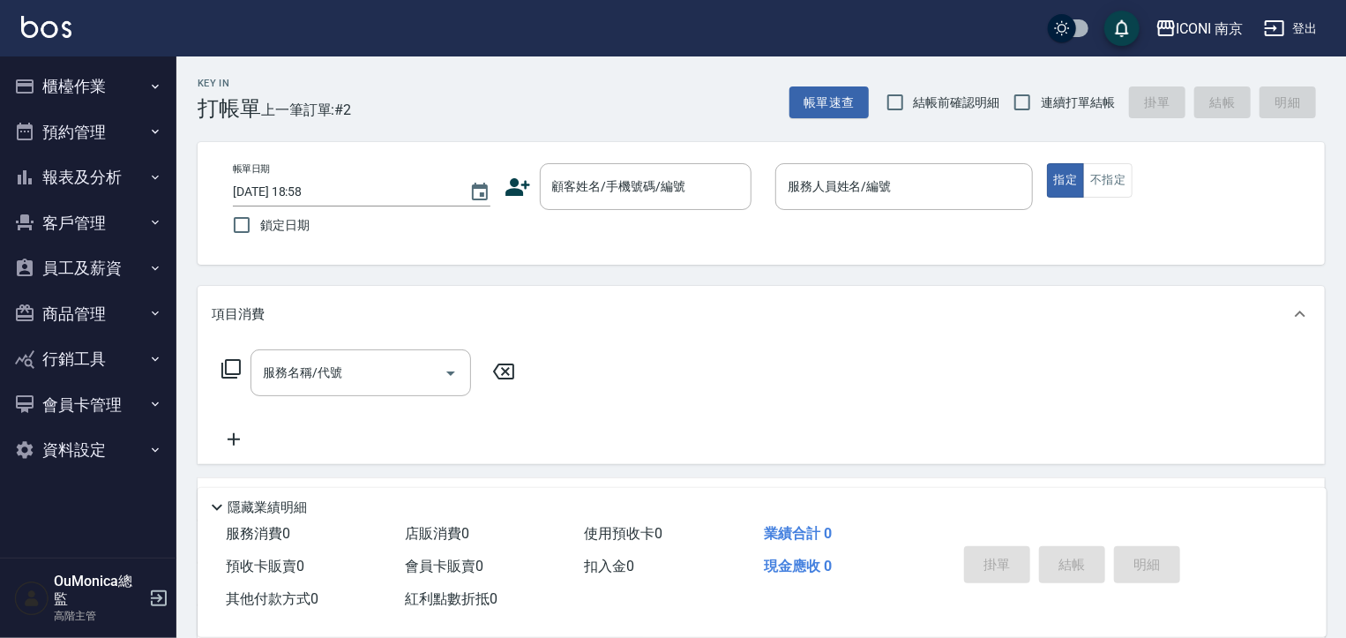
click at [120, 263] on button "員工及薪資" at bounding box center [88, 268] width 162 height 46
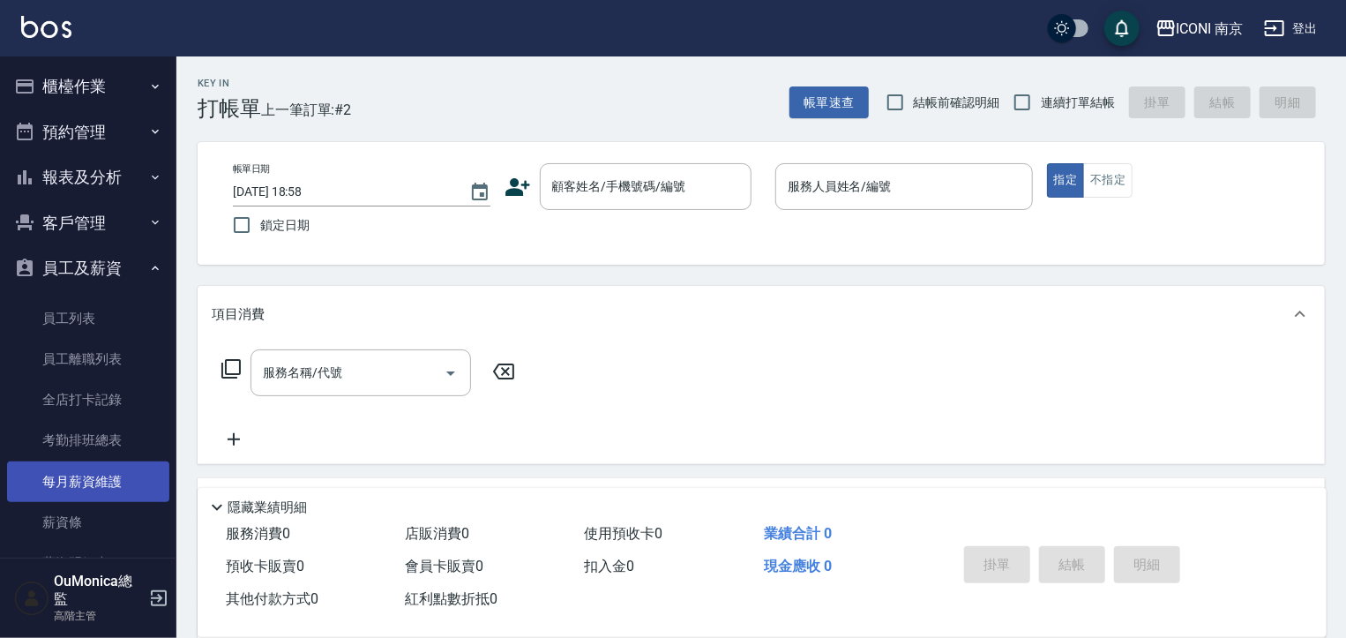
click at [111, 486] on link "每月薪資維護" at bounding box center [88, 481] width 162 height 41
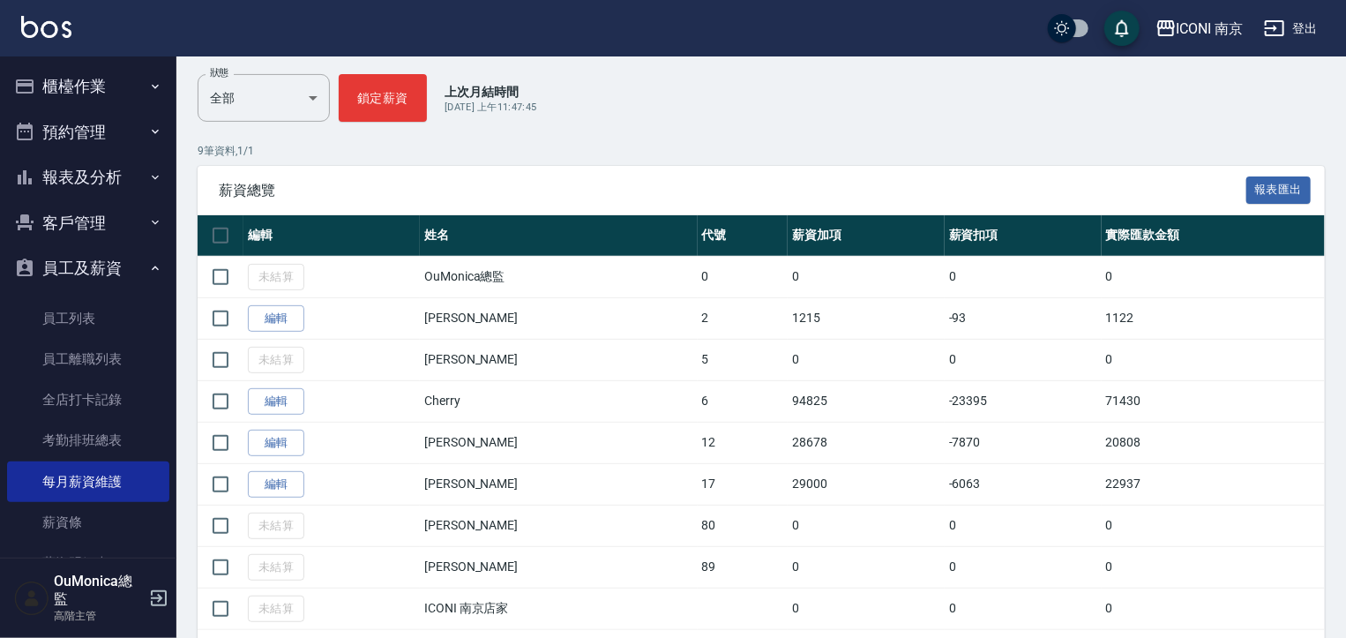
scroll to position [258, 0]
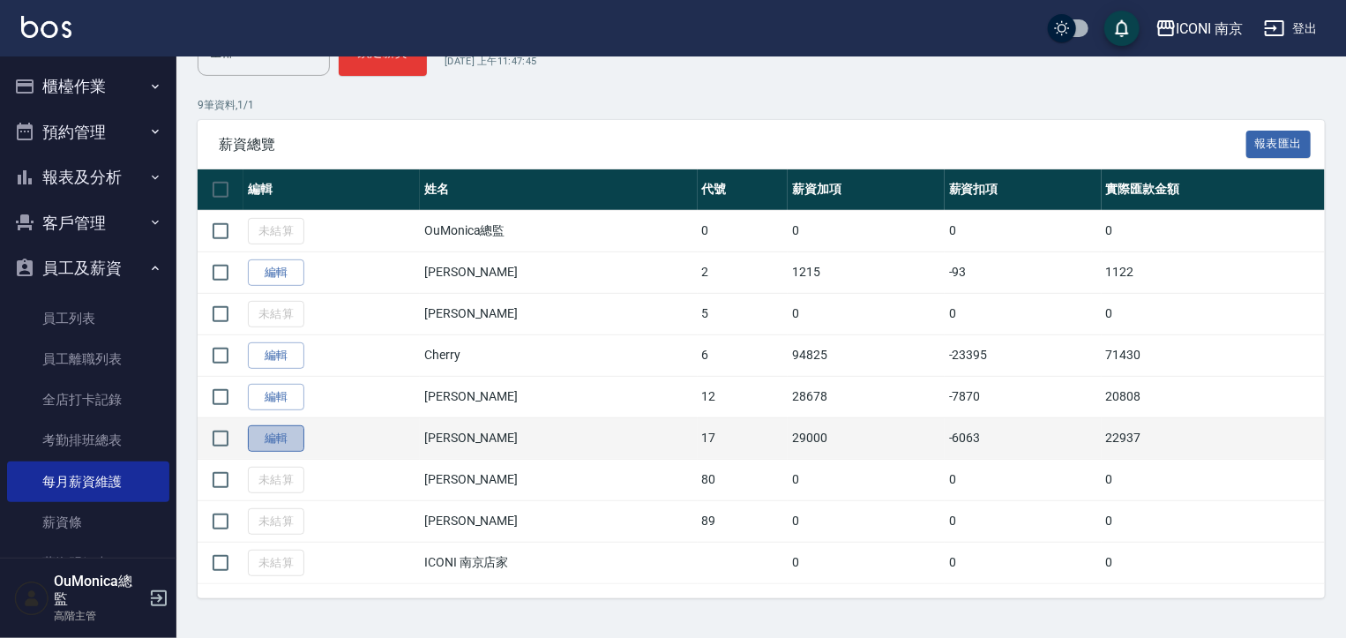
click at [289, 440] on link "編輯" at bounding box center [276, 438] width 56 height 27
